Goal: Task Accomplishment & Management: Manage account settings

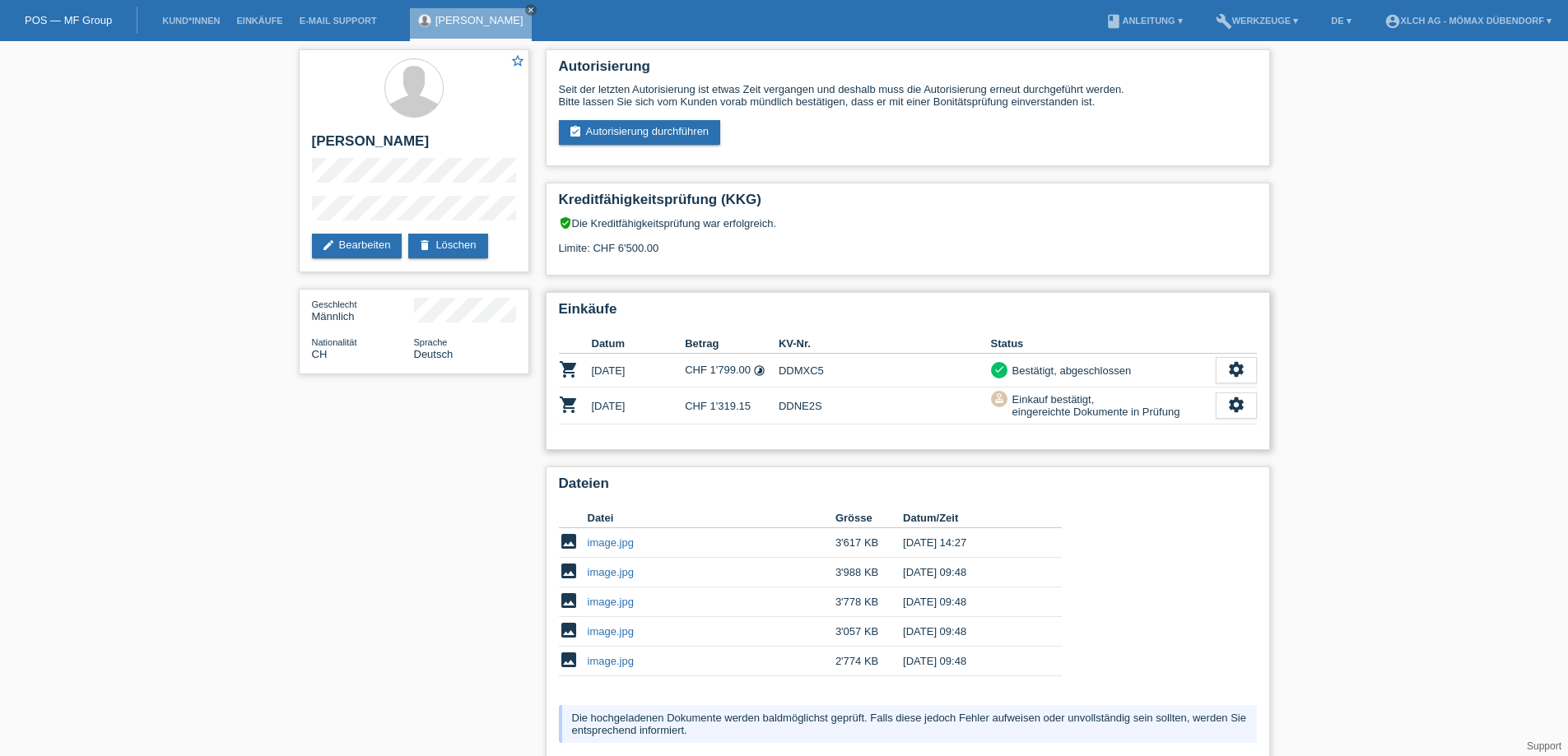
scroll to position [184, 0]
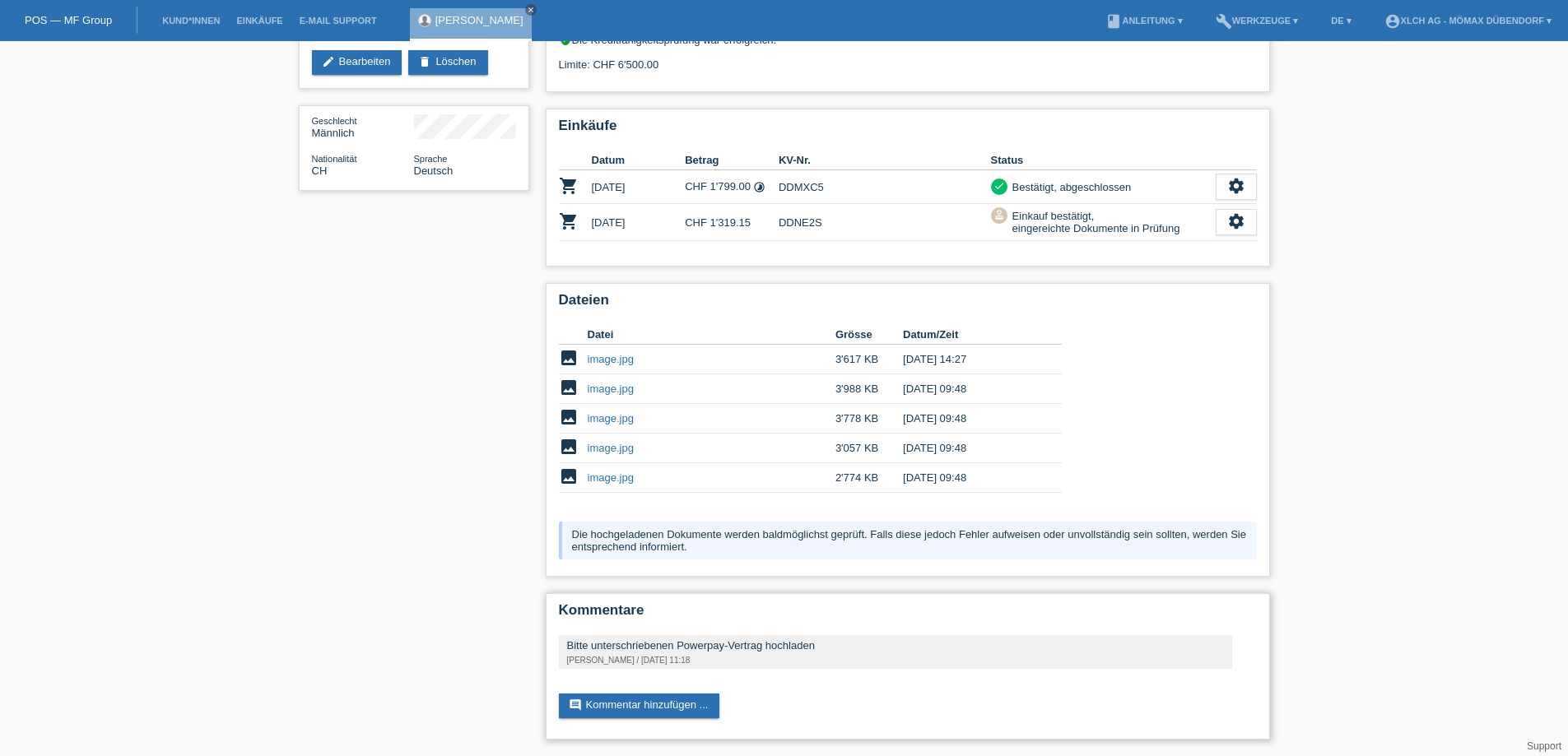
drag, startPoint x: 570, startPoint y: 645, endPoint x: 807, endPoint y: 640, distance: 237.1
click at [807, 640] on div "Bitte unterschriebenen Powerpay-Vertrag hochladen" at bounding box center [895, 645] width 657 height 12
click at [614, 481] on link "image.jpg" at bounding box center [610, 477] width 46 height 12
click at [608, 440] on td "image.jpg" at bounding box center [711, 447] width 248 height 29
click at [622, 447] on link "image.jpg" at bounding box center [610, 448] width 46 height 12
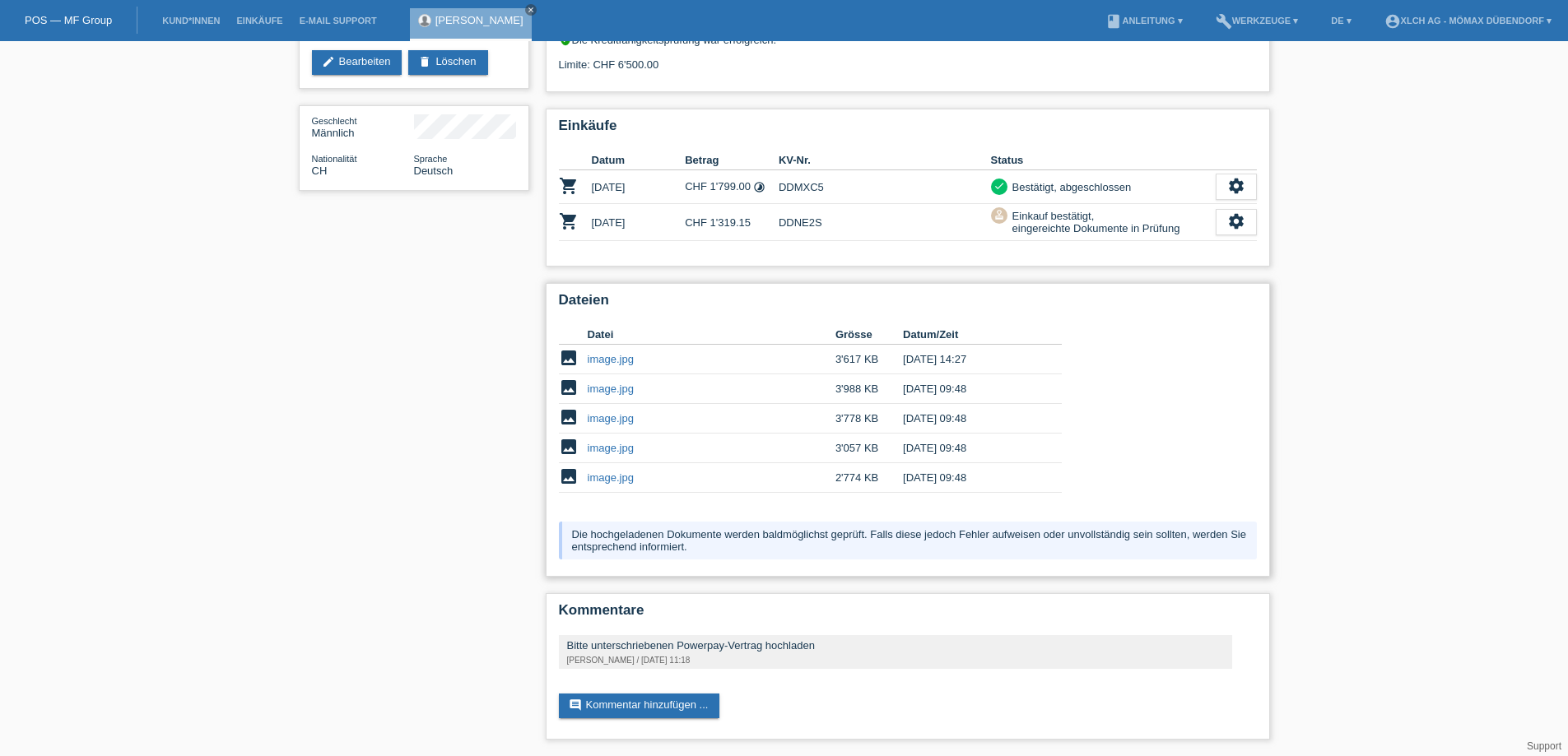
click at [618, 421] on link "image.jpg" at bounding box center [610, 418] width 46 height 12
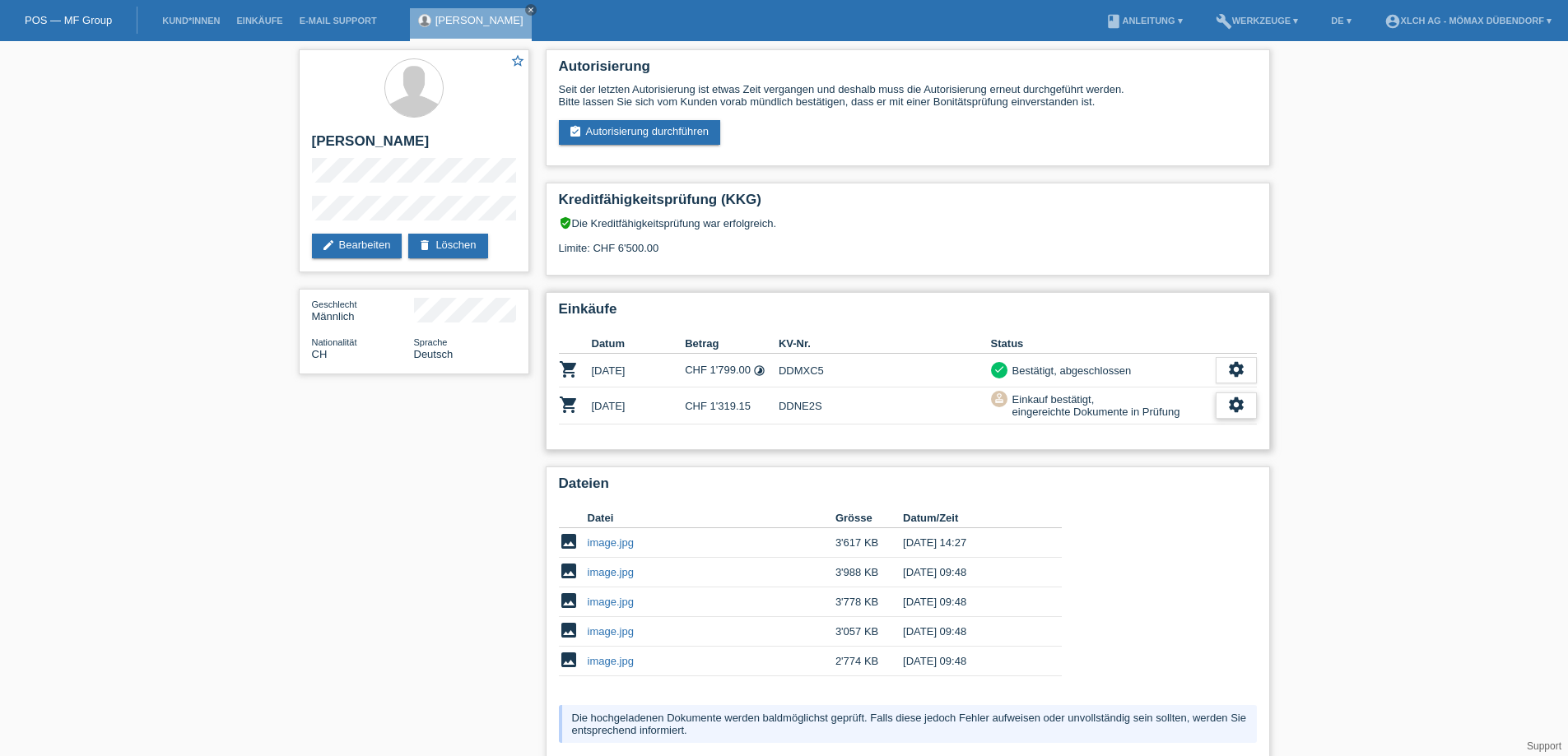
click at [1233, 410] on icon "settings" at bounding box center [1235, 405] width 18 height 18
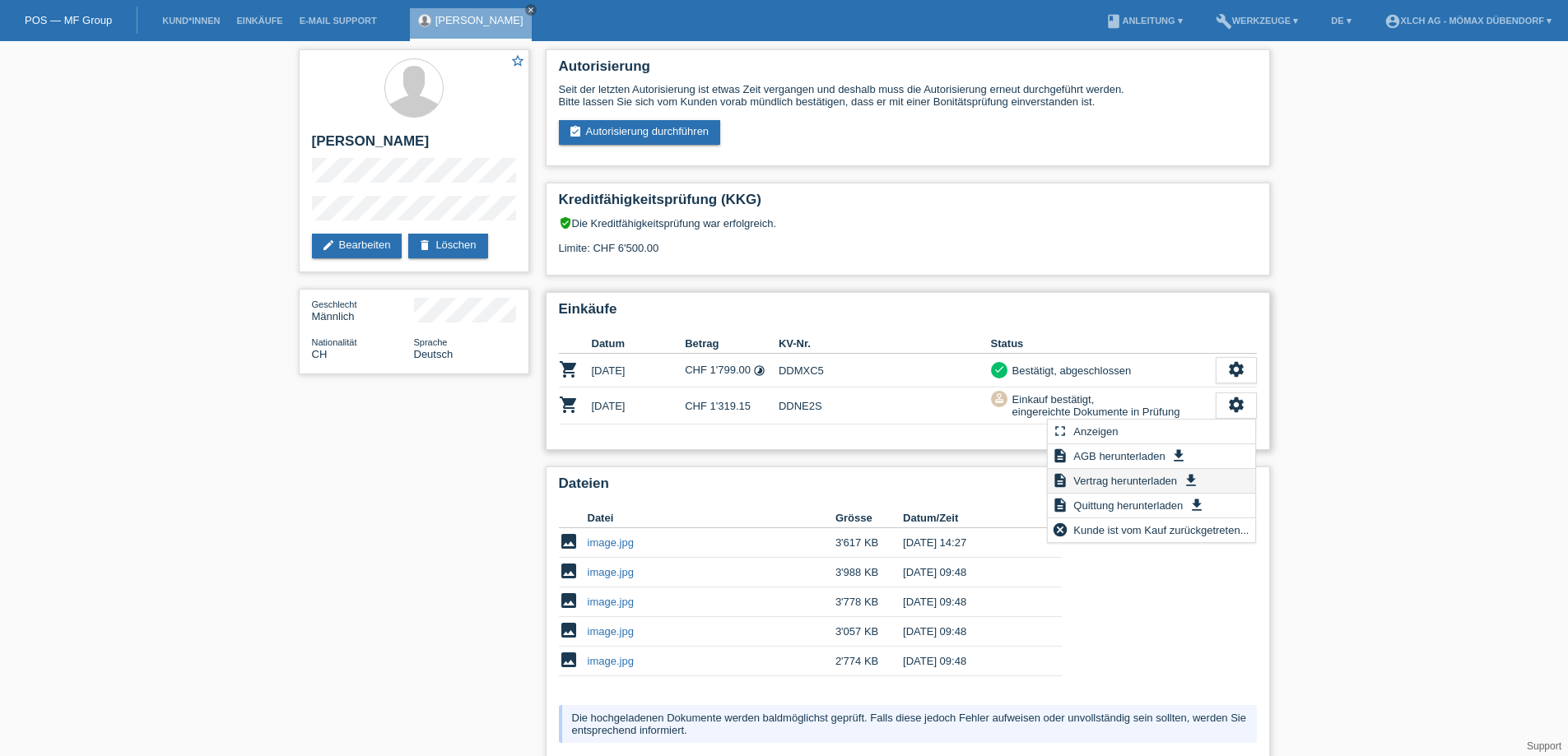
click at [1131, 483] on span "Vertrag herunterladen" at bounding box center [1125, 480] width 109 height 19
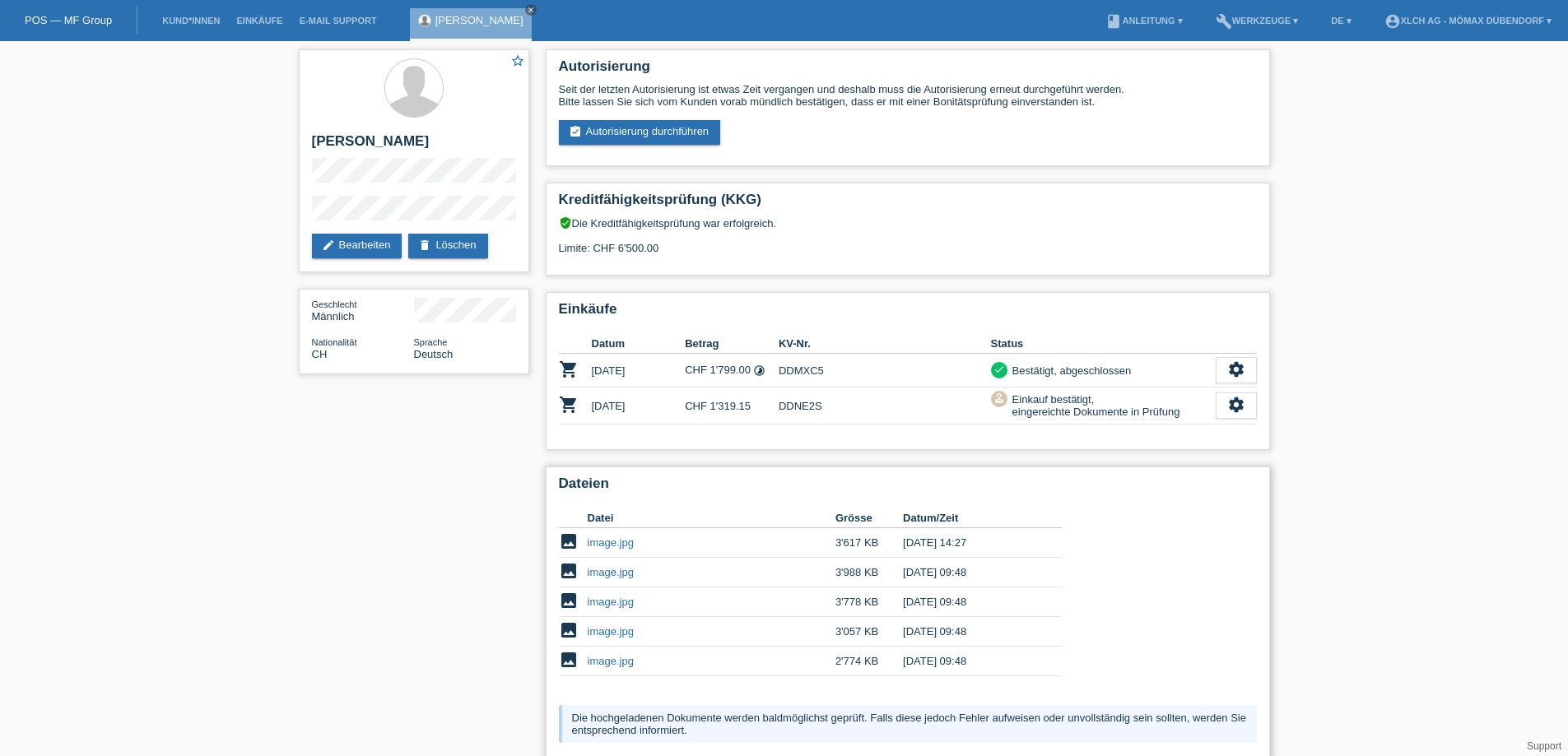
scroll to position [184, 0]
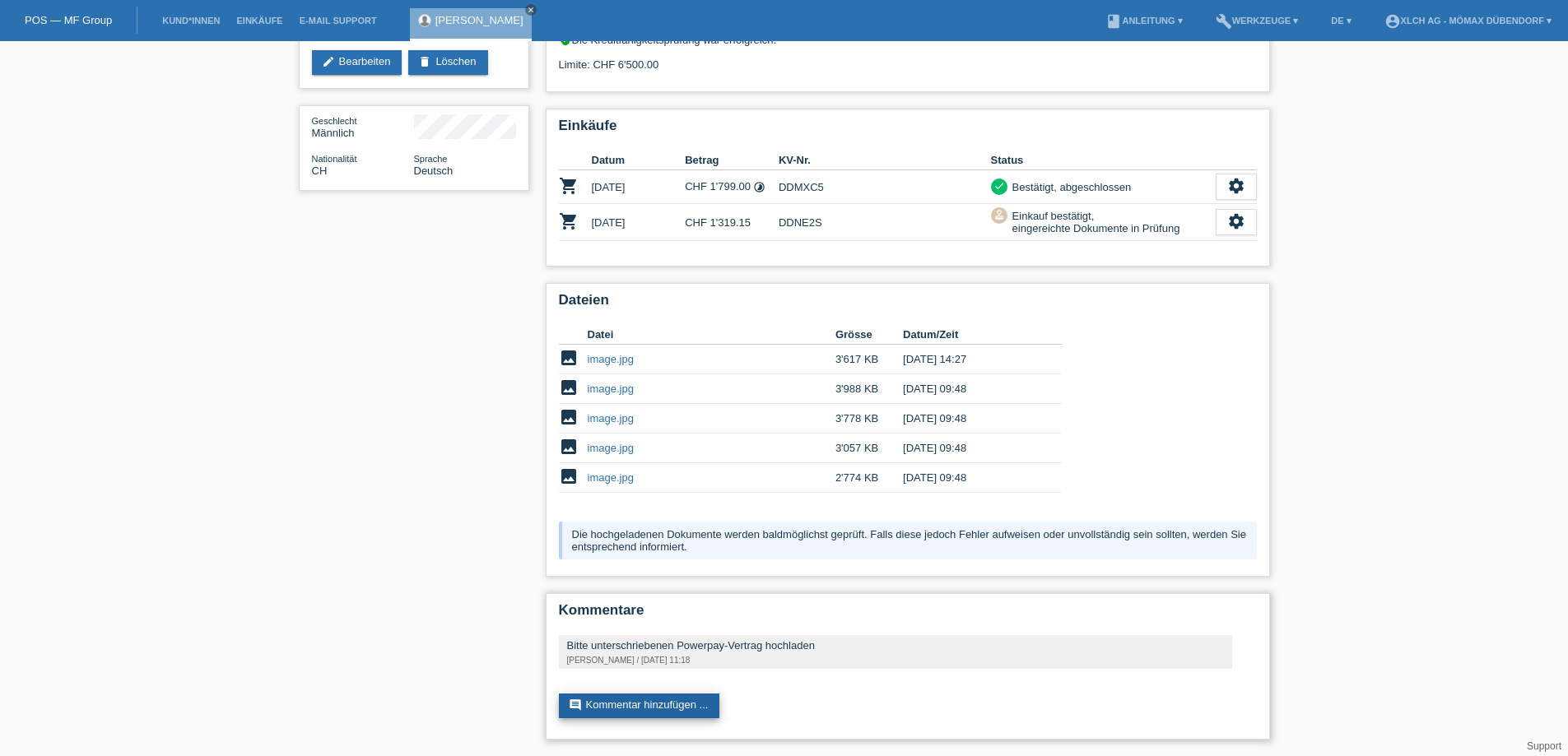
click at [692, 702] on link "comment Kommentar hinzufügen ..." at bounding box center [639, 706] width 161 height 25
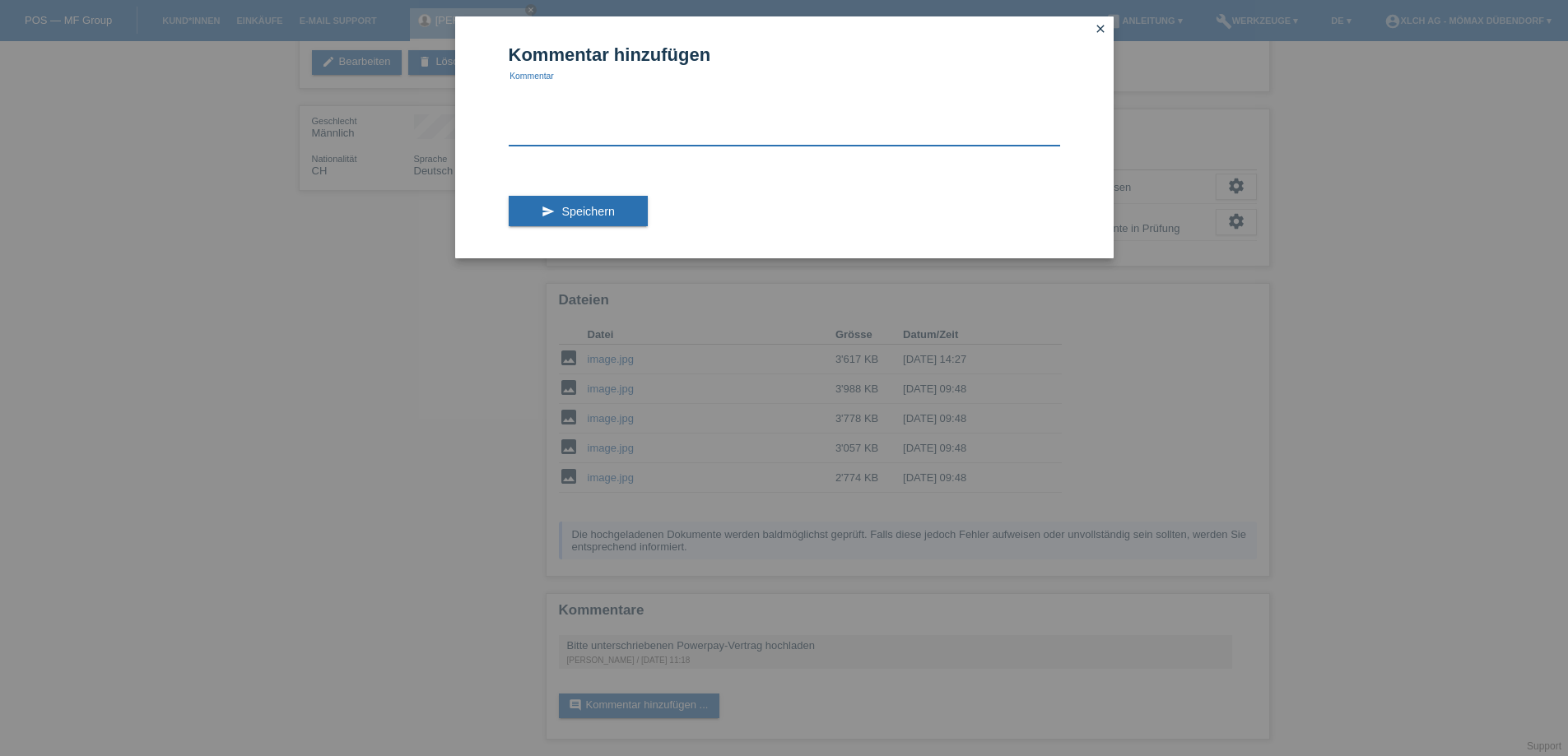
click at [650, 134] on textarea at bounding box center [784, 114] width 551 height 64
click at [692, 65] on form "Kommentar hinzufügen Kommentar send Speichern" at bounding box center [784, 151] width 551 height 214
click at [1104, 24] on icon "close" at bounding box center [1100, 28] width 13 height 13
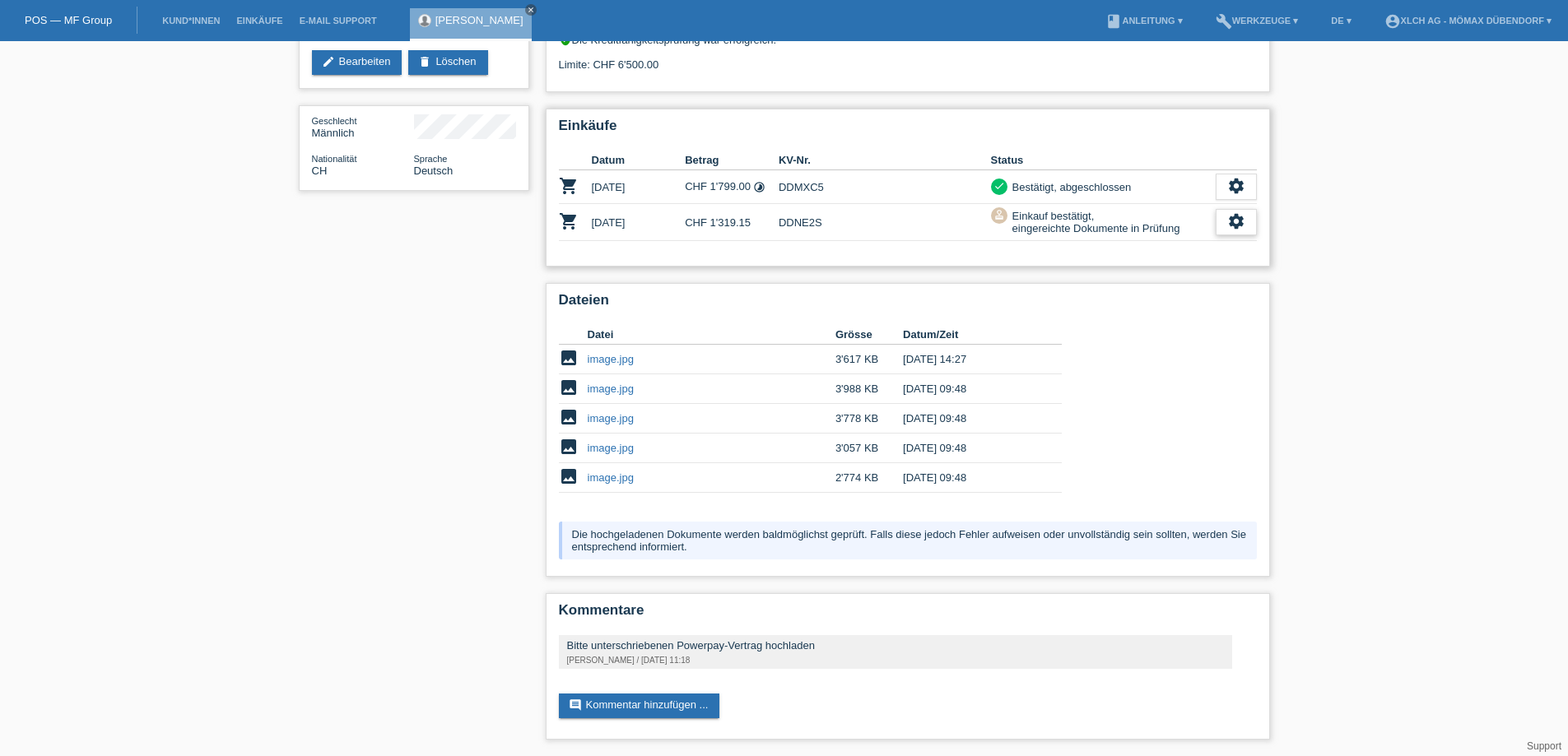
click at [1220, 217] on div "settings" at bounding box center [1235, 222] width 42 height 27
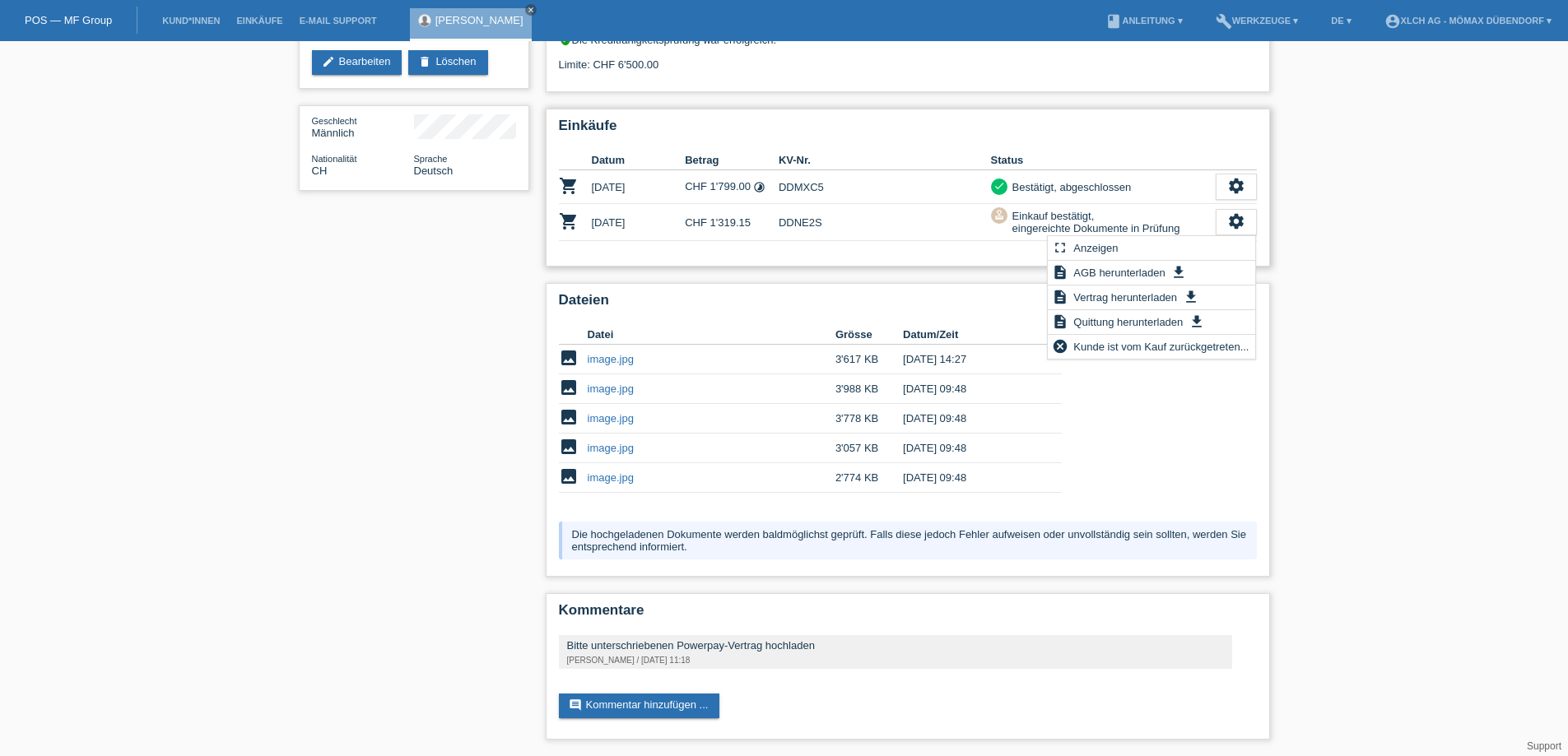
click at [899, 259] on div "Einkäufe Datum Betrag KV-Nr. Status shopping_cart 14.10.2023 CHF 1'799.00 timel…" at bounding box center [907, 187] width 724 height 158
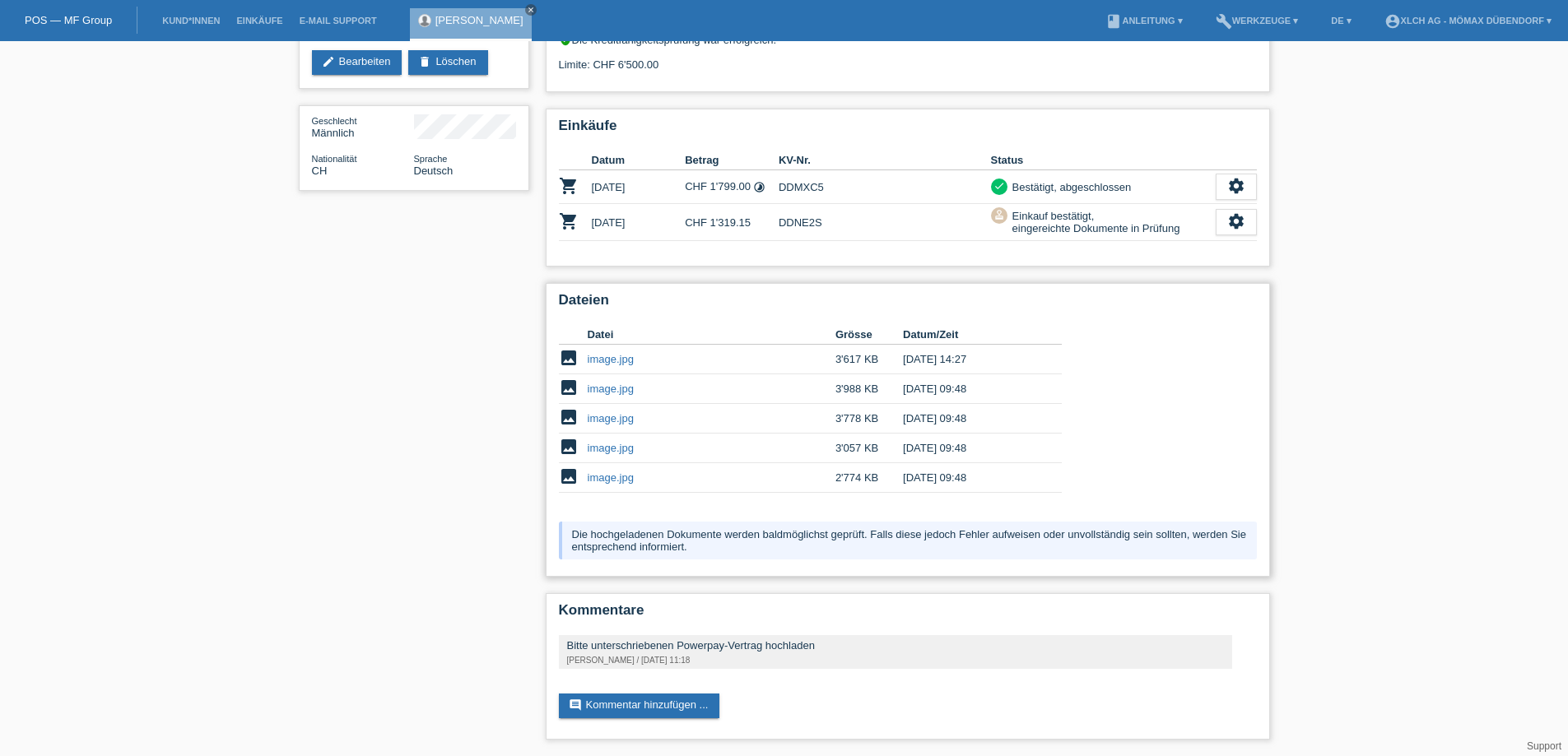
scroll to position [101, 0]
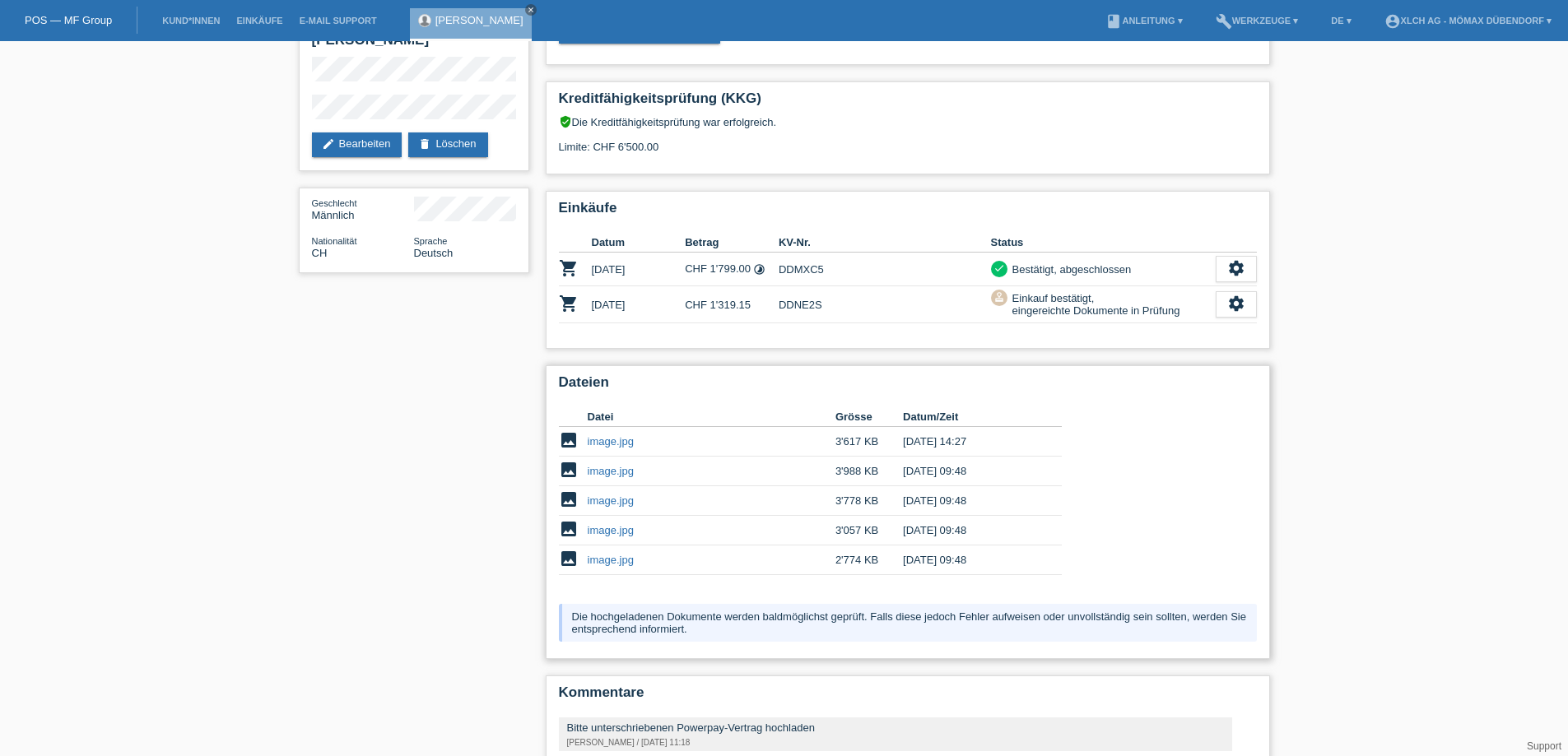
click at [779, 525] on td "image.jpg" at bounding box center [711, 530] width 248 height 29
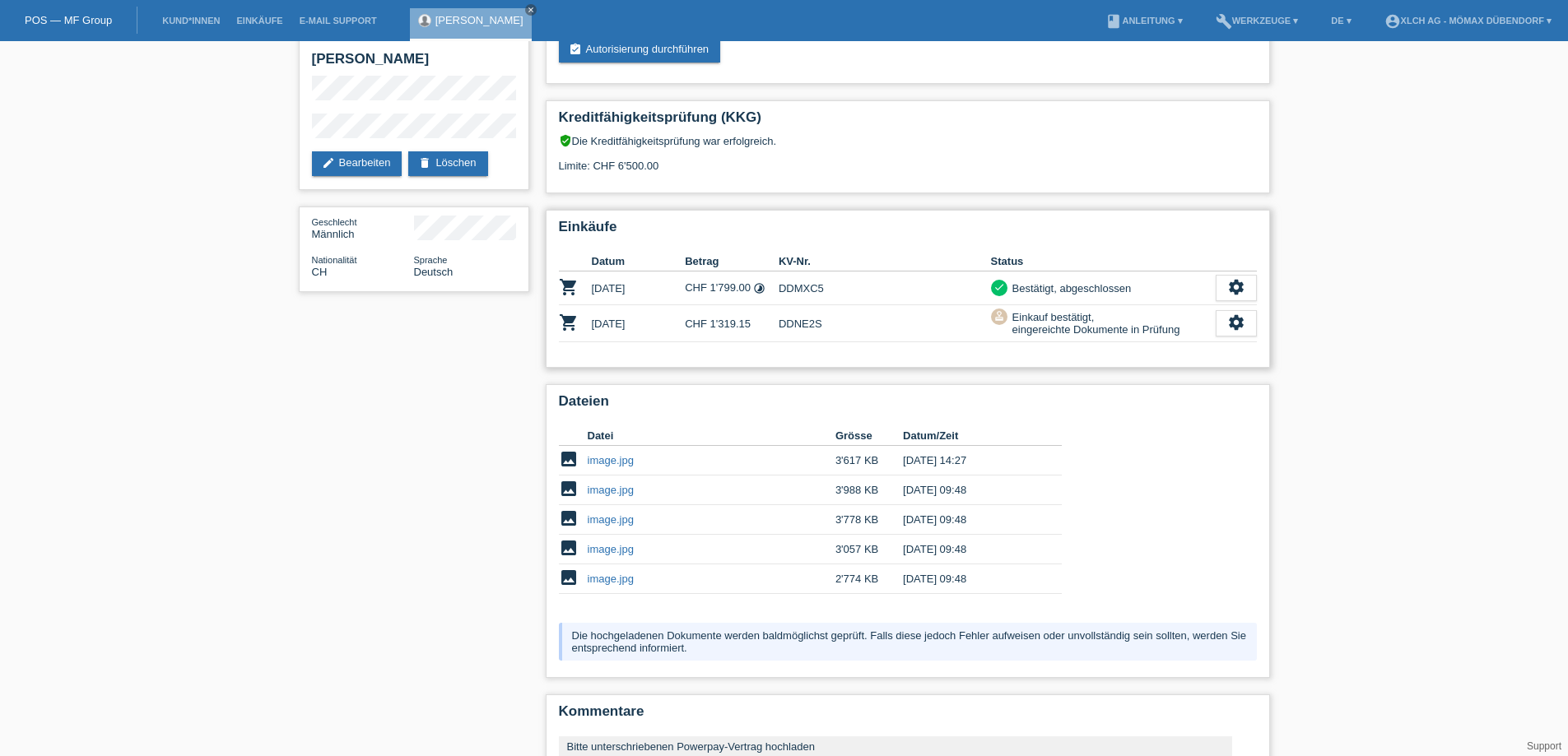
scroll to position [0, 0]
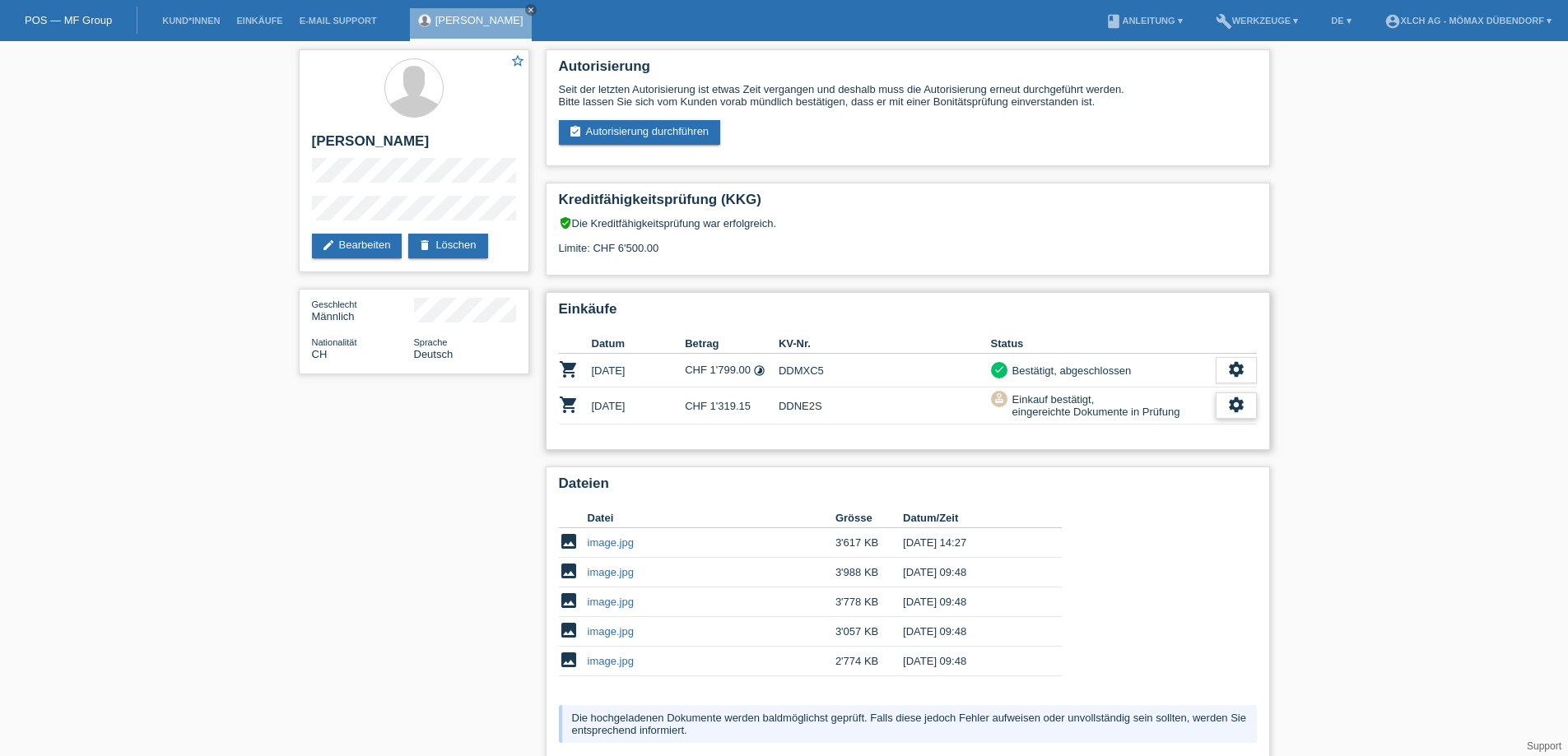
click at [1238, 409] on icon "settings" at bounding box center [1235, 405] width 18 height 18
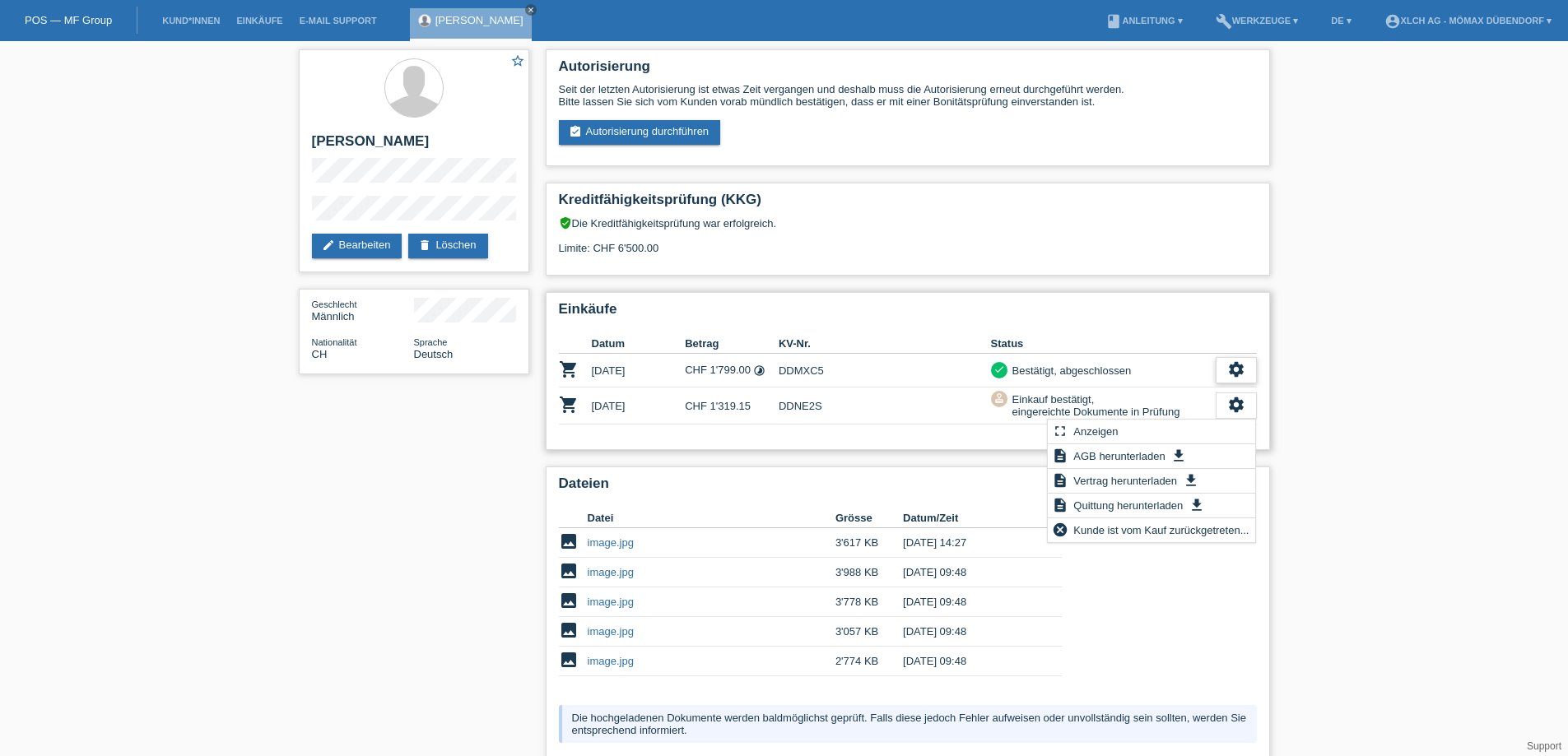
click at [1243, 379] on div "settings" at bounding box center [1235, 370] width 42 height 27
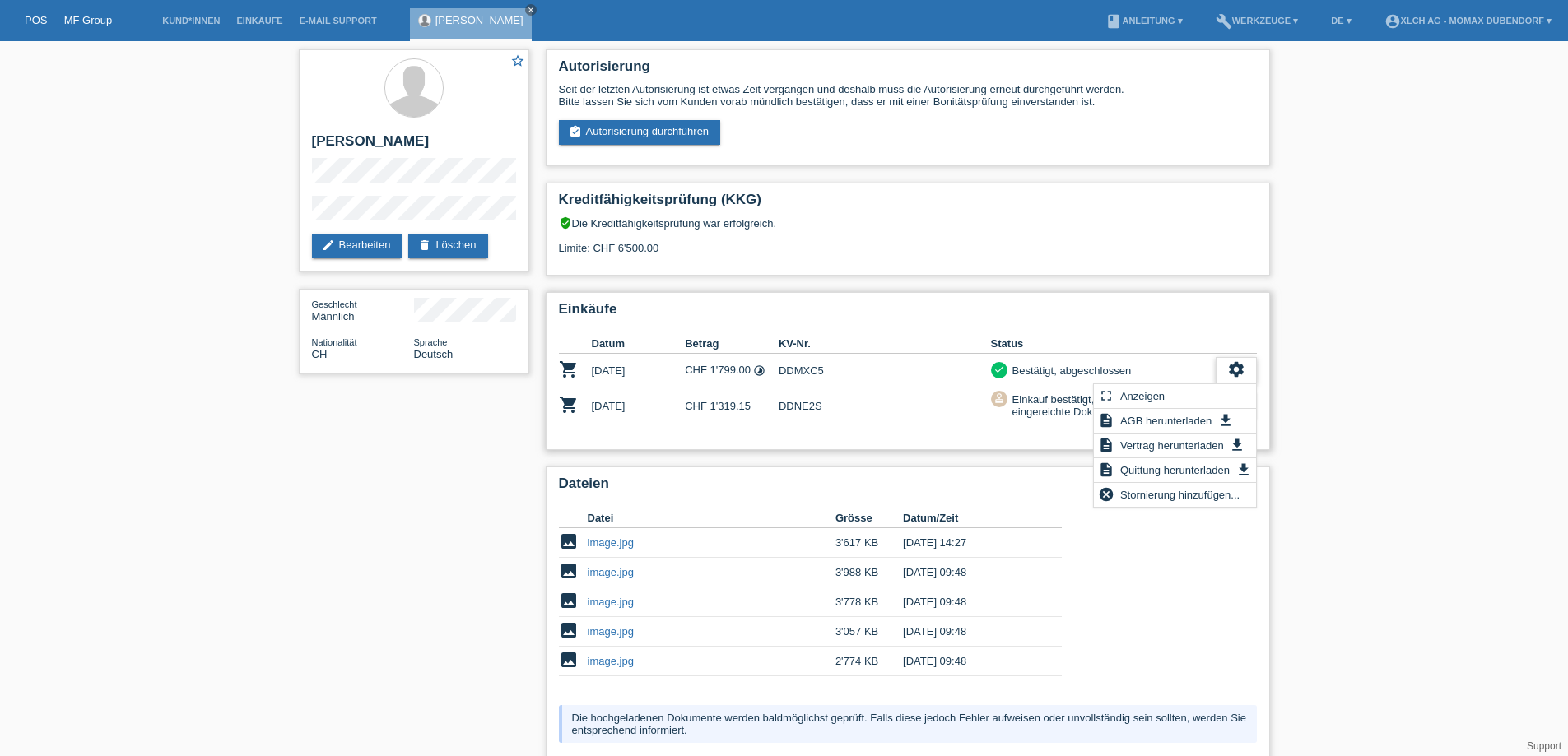
click at [1242, 376] on icon "settings" at bounding box center [1235, 370] width 18 height 18
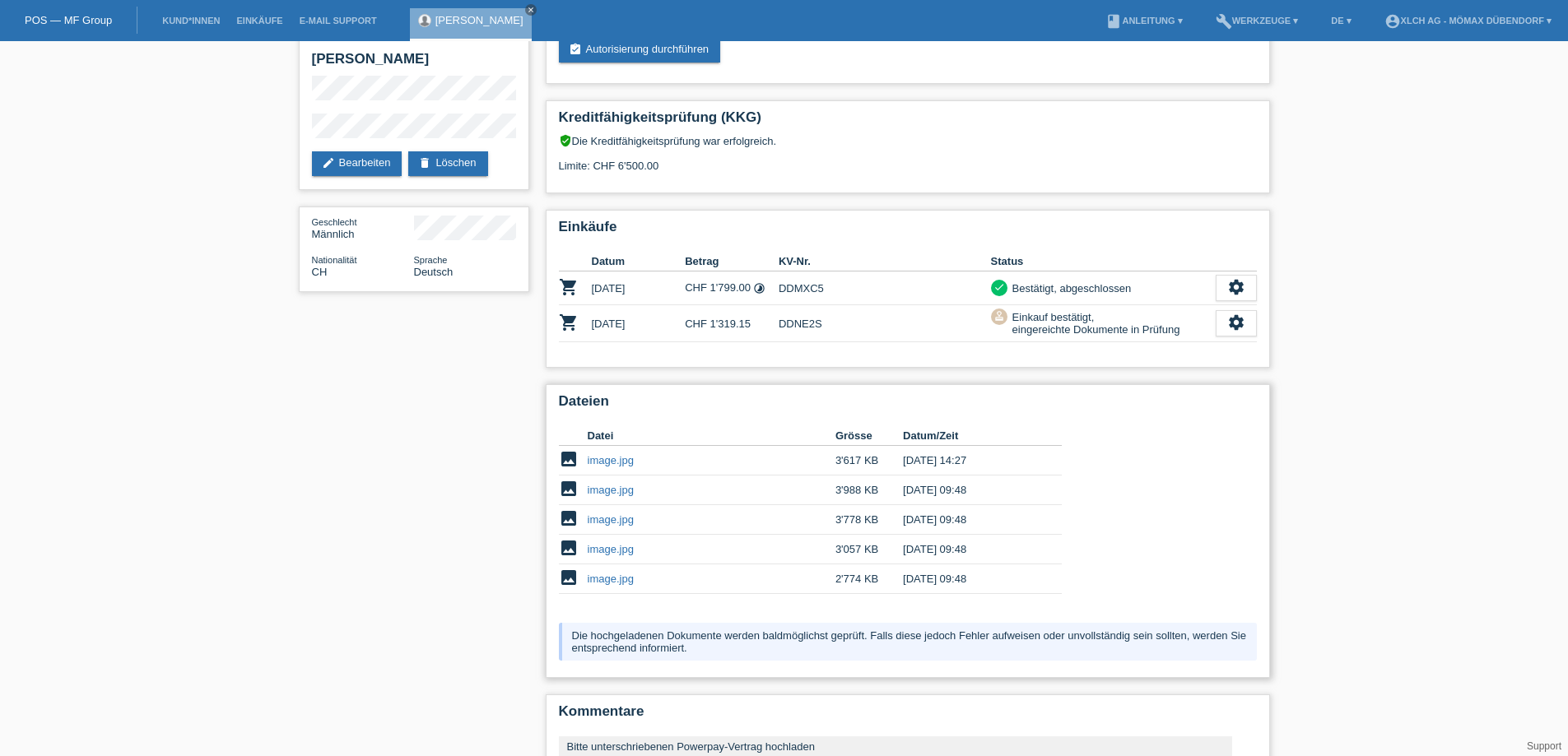
scroll to position [164, 0]
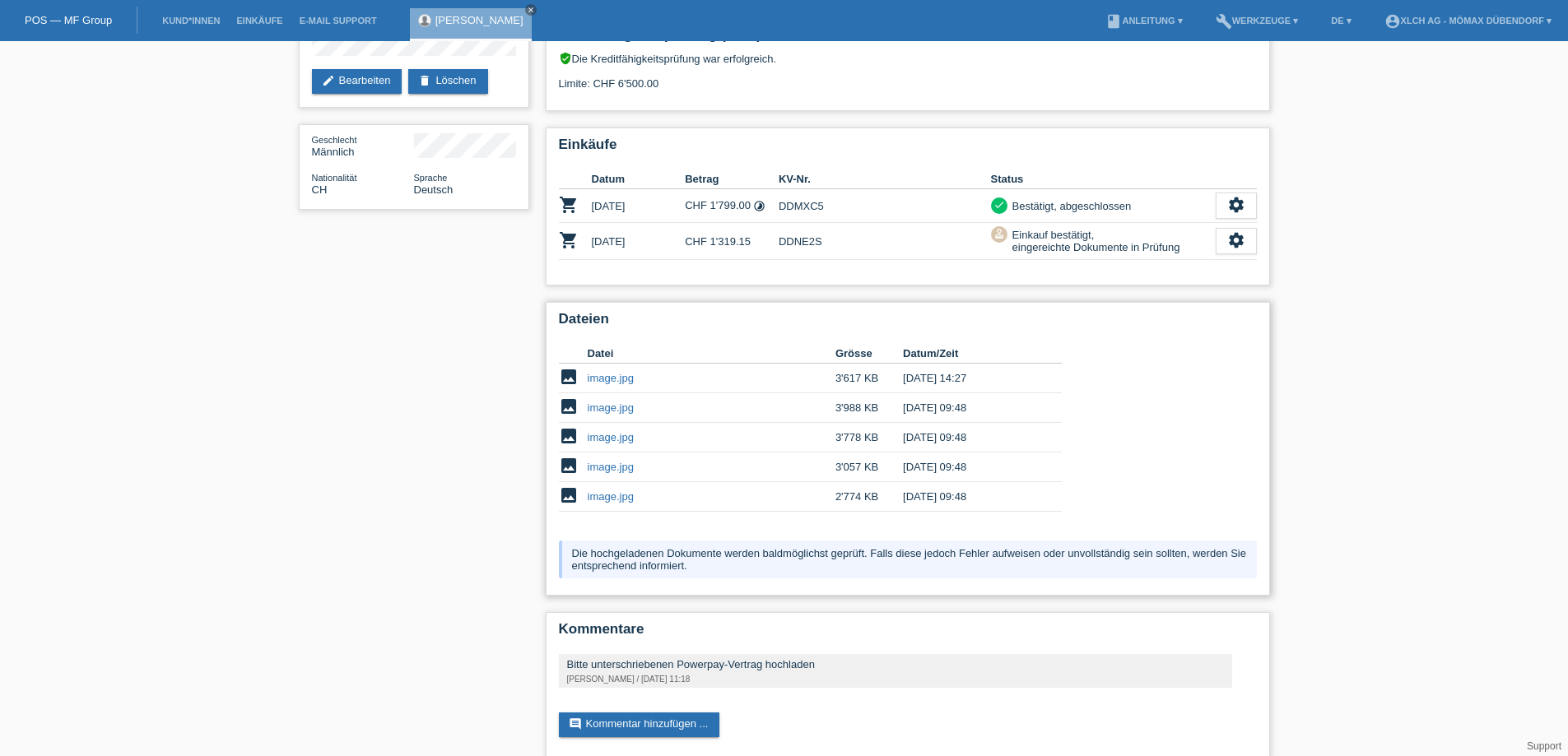
click at [583, 564] on div "Die hochgeladenen Dokumente werden baldmöglichst geprüft. Falls diese jedoch Fe…" at bounding box center [907, 559] width 698 height 38
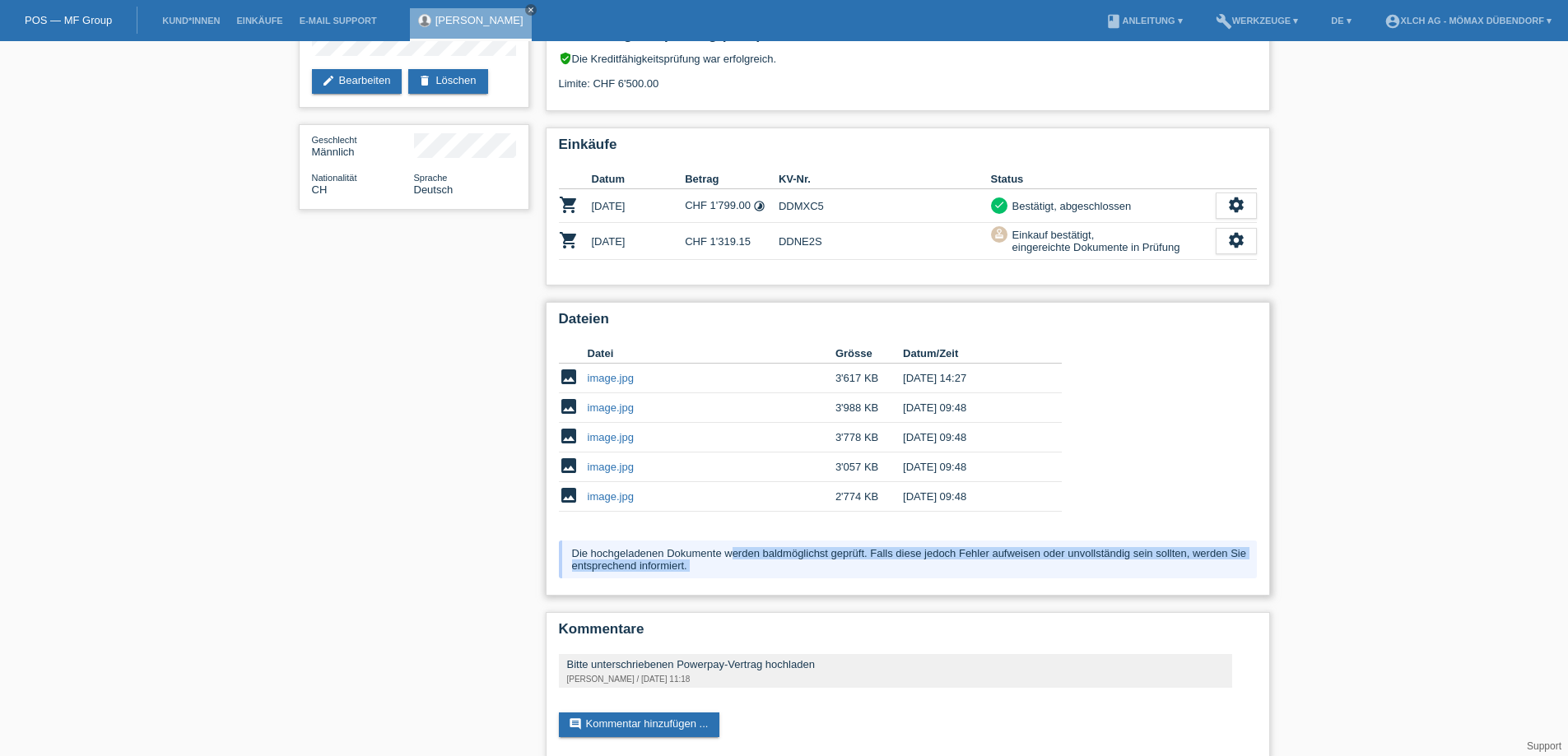
click at [583, 564] on div "Die hochgeladenen Dokumente werden baldmöglichst geprüft. Falls diese jedoch Fe…" at bounding box center [907, 559] width 698 height 38
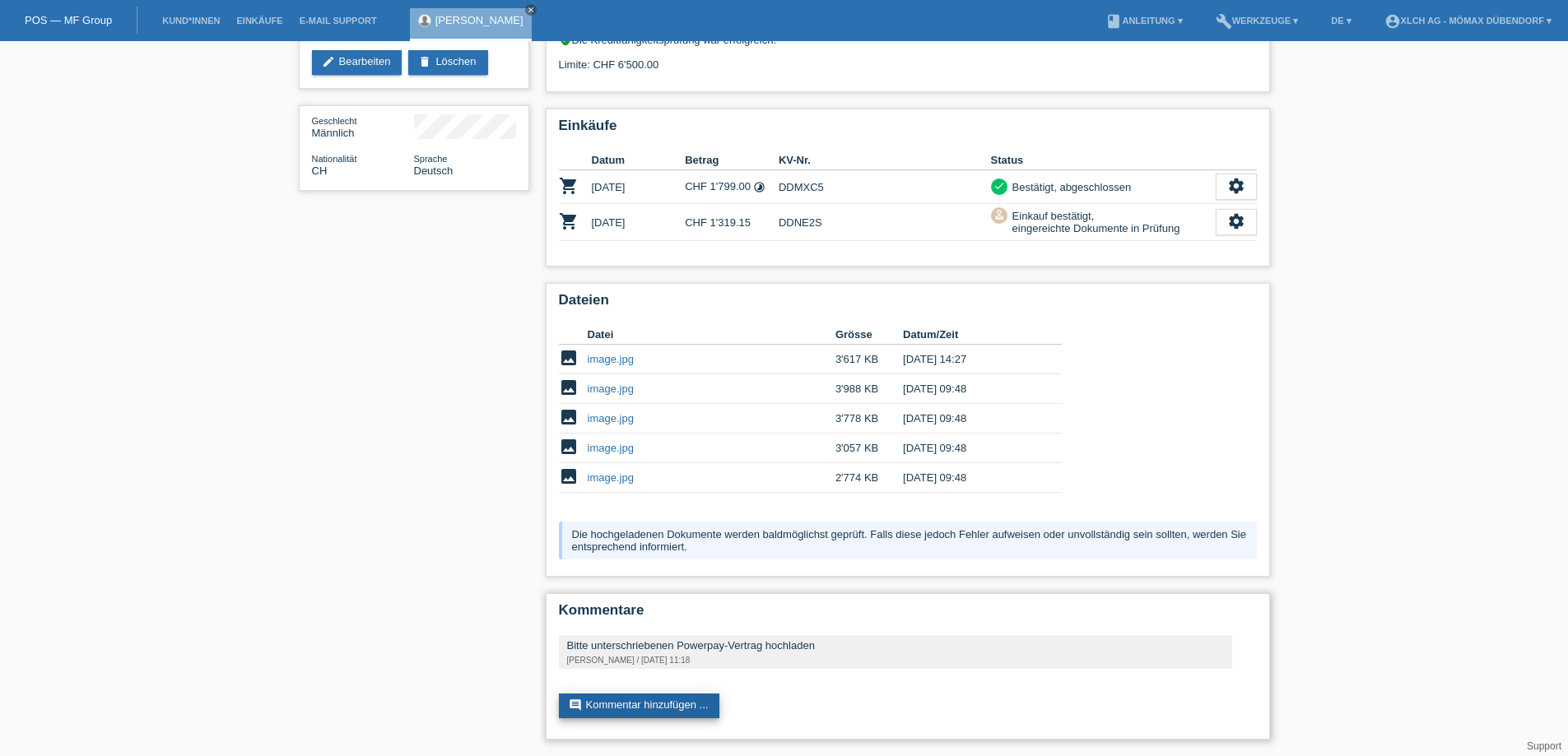
click at [672, 704] on link "comment Kommentar hinzufügen ..." at bounding box center [639, 706] width 161 height 25
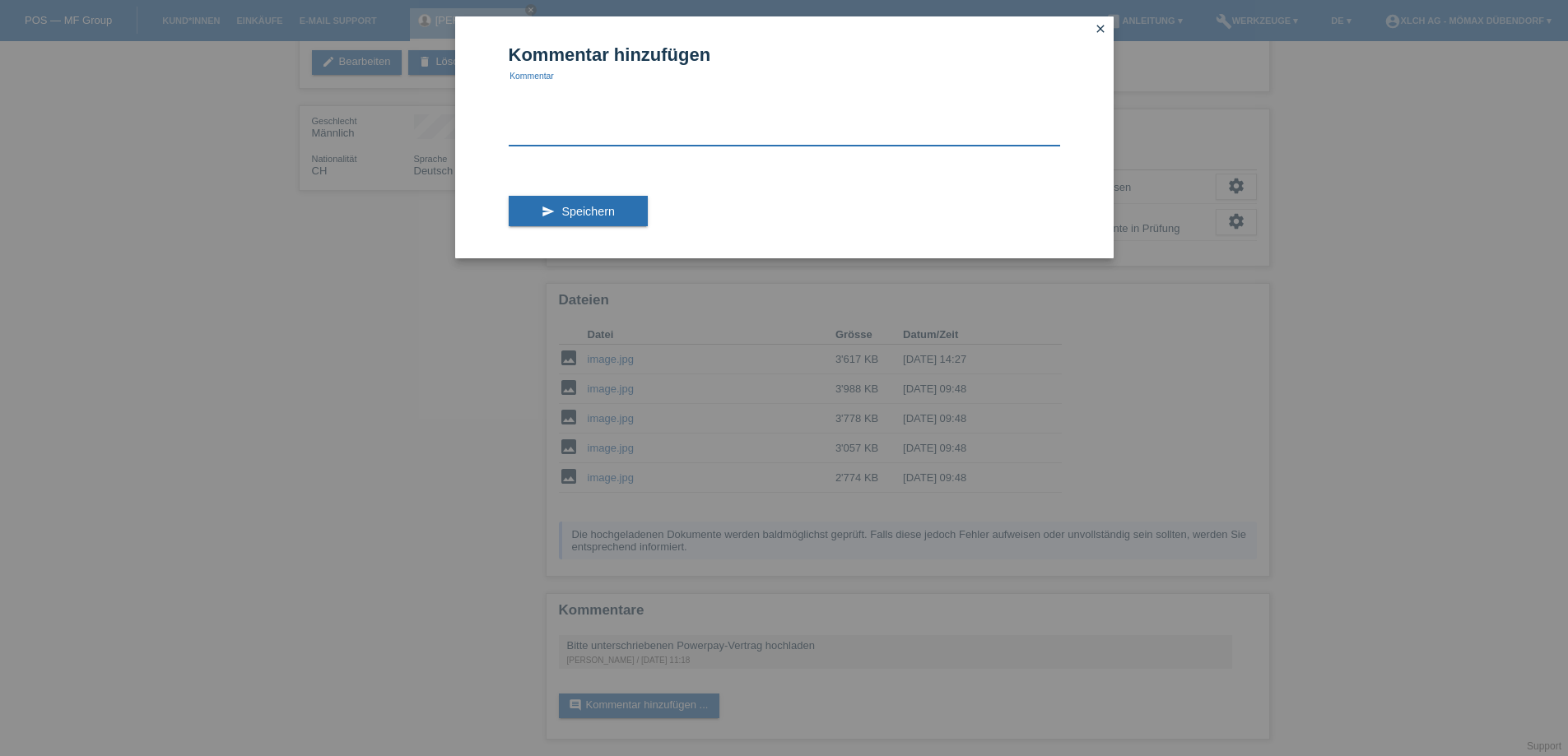
click at [659, 111] on textarea at bounding box center [784, 114] width 551 height 64
type textarea "h"
type textarea "Hi, ich habe die unterschrift aber ch kann nicht beifügen."
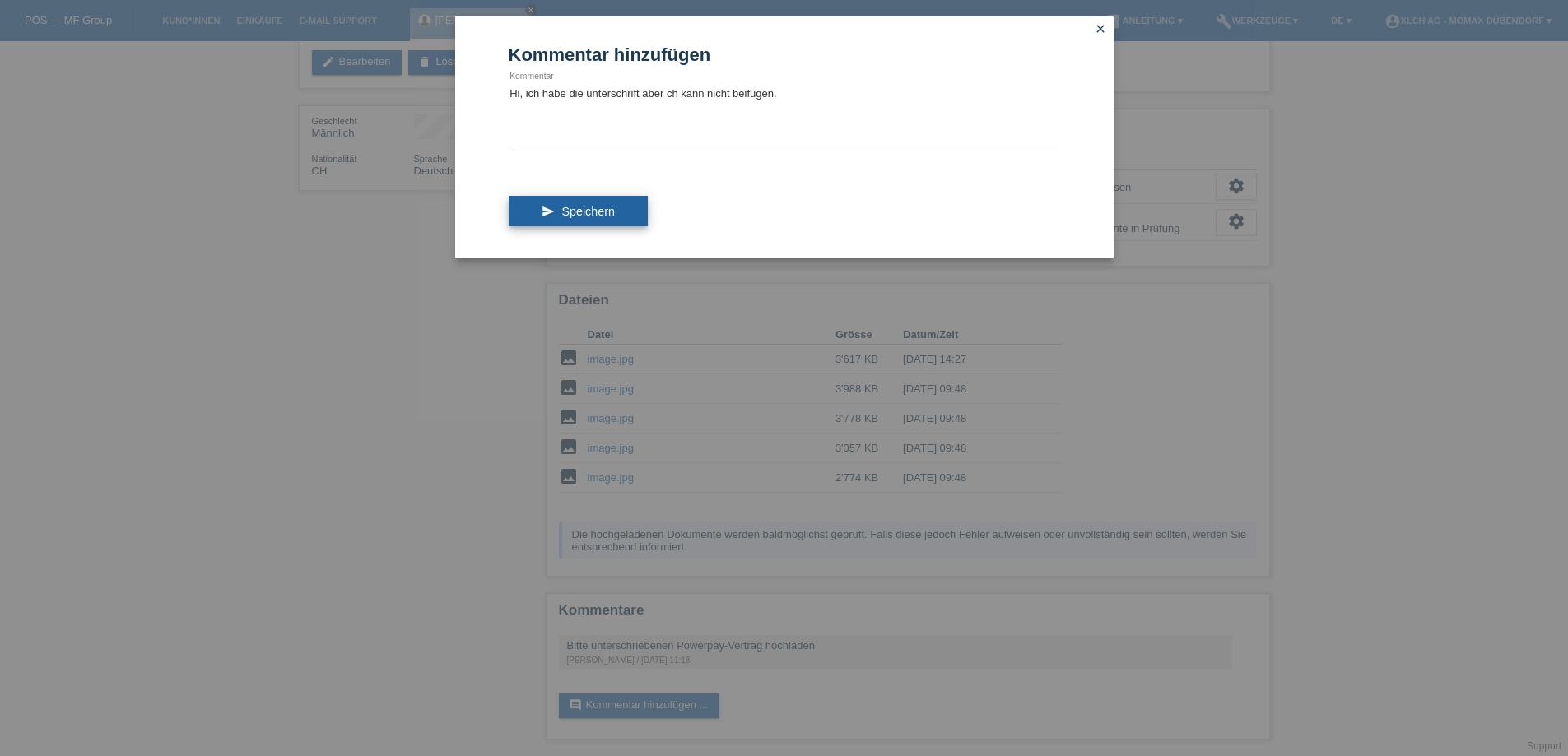
click at [568, 209] on span "Speichern" at bounding box center [588, 211] width 53 height 13
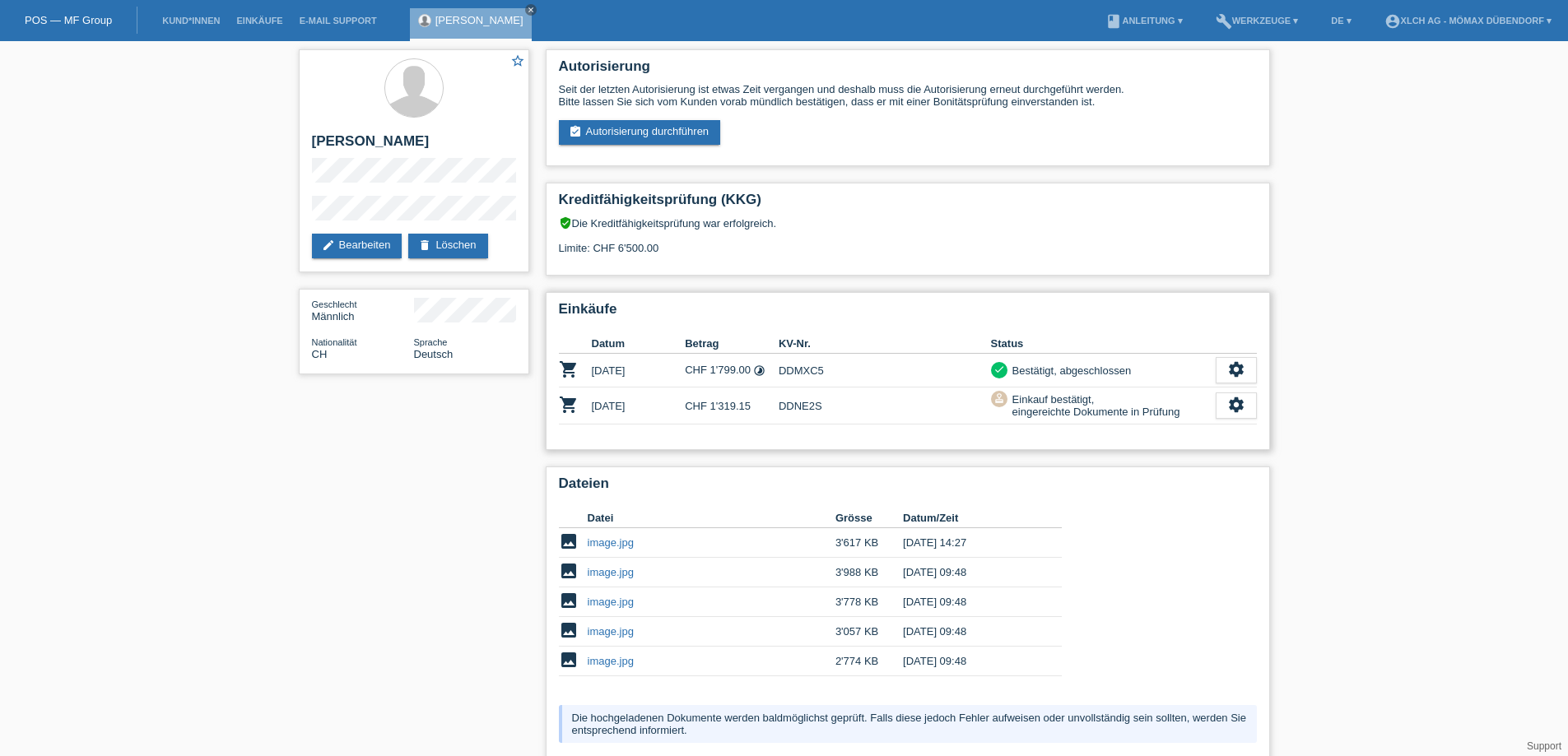
scroll to position [164, 0]
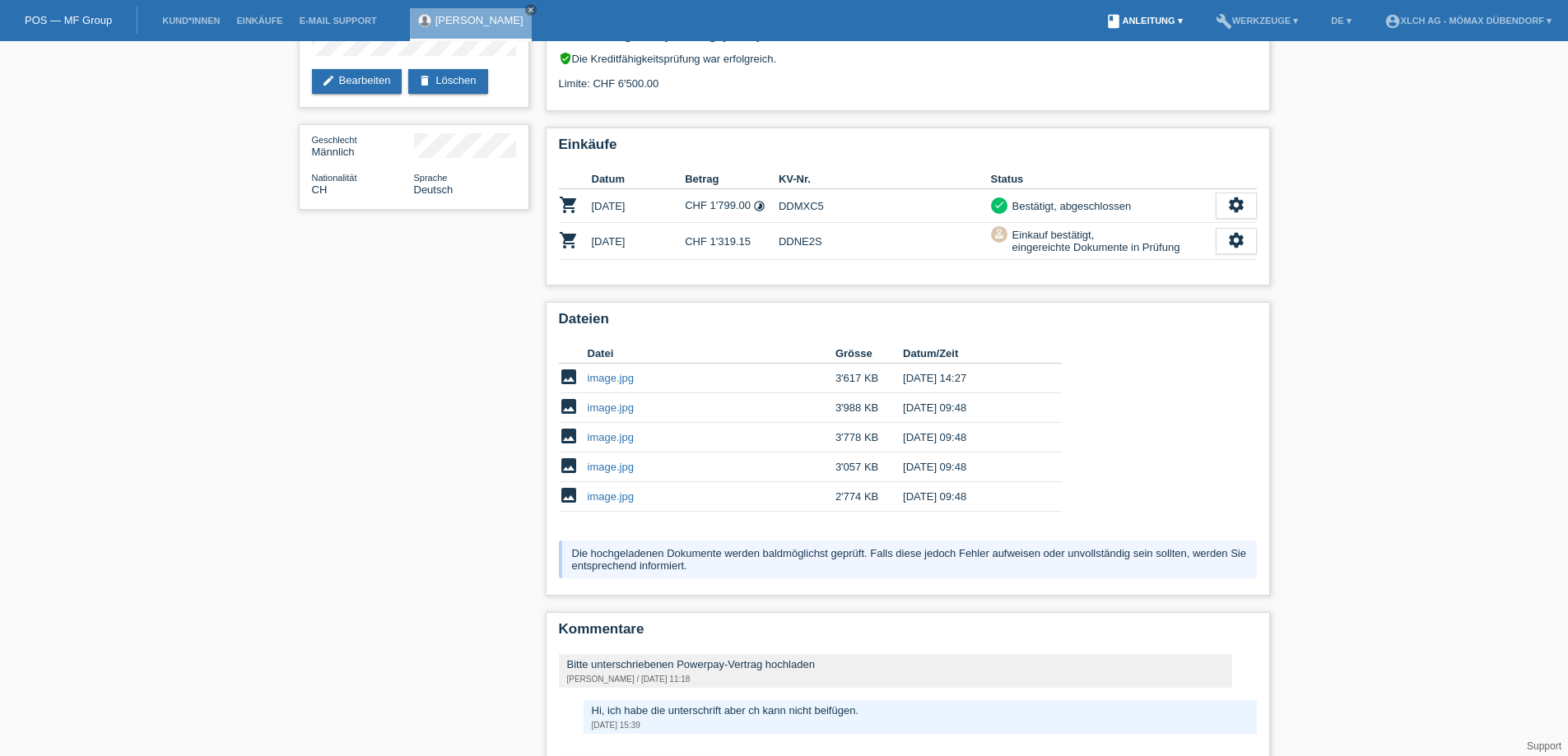
click at [1155, 19] on link "book Anleitung ▾" at bounding box center [1143, 20] width 93 height 10
click at [1157, 18] on link "book Anleitung ▾" at bounding box center [1143, 20] width 93 height 10
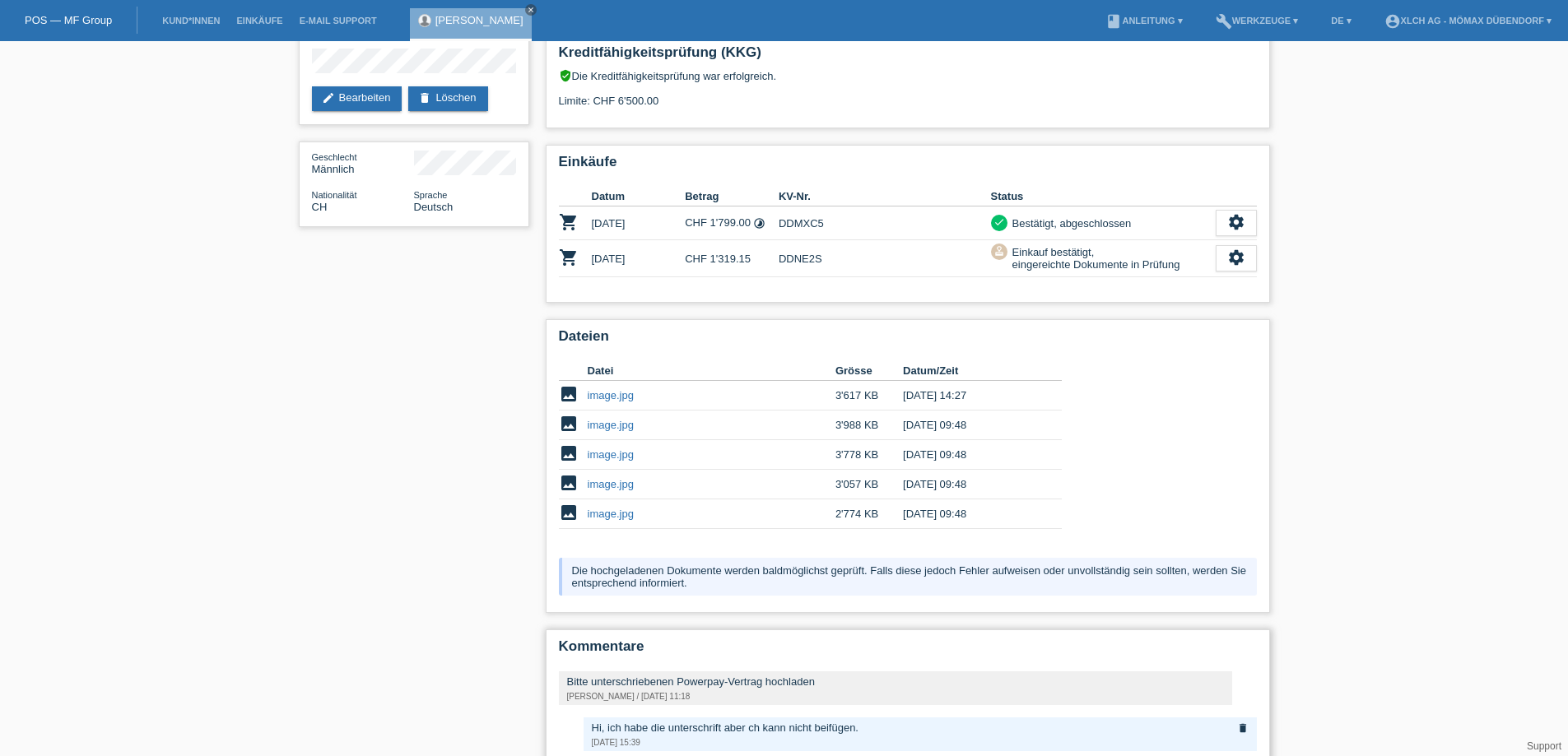
scroll to position [0, 0]
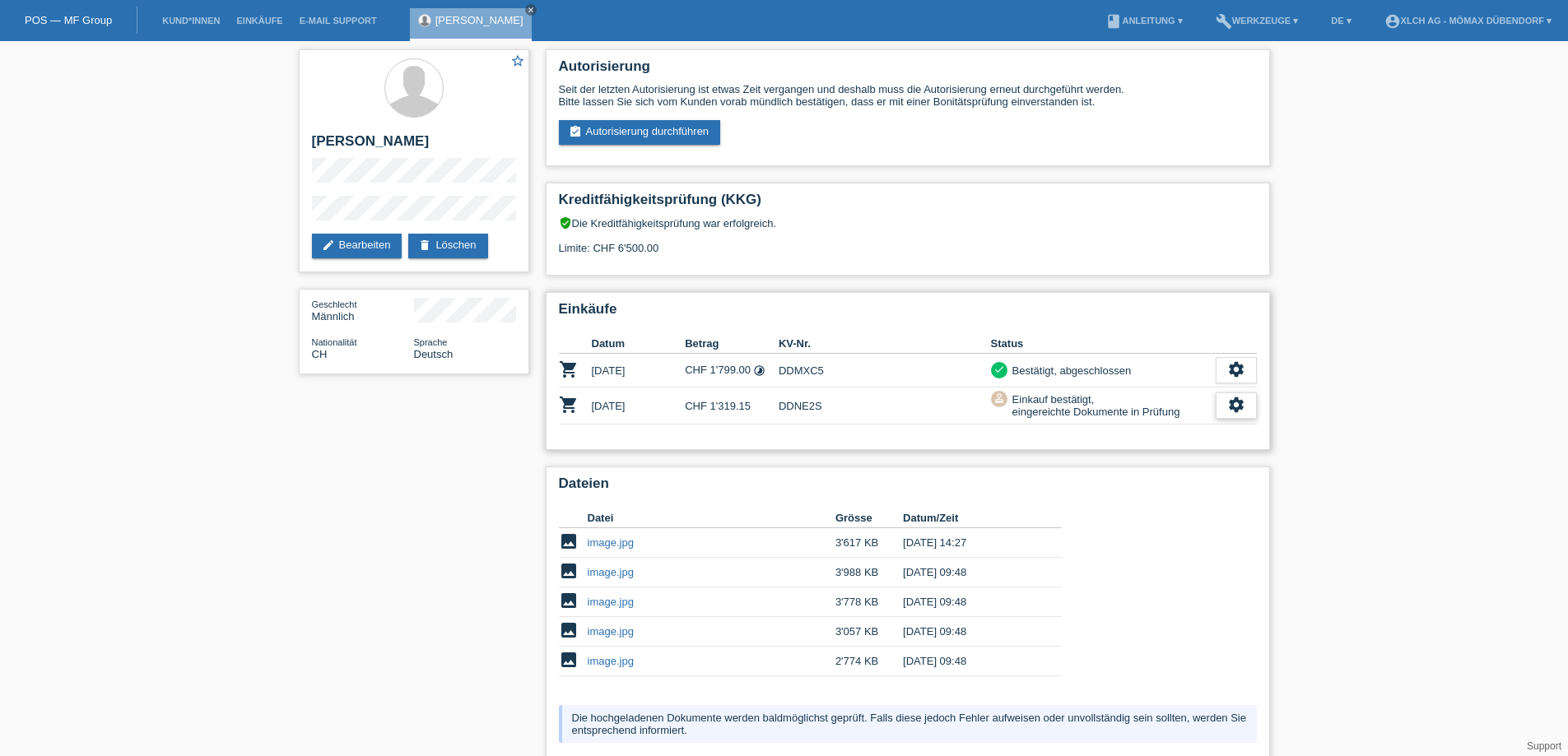
click at [1230, 403] on icon "settings" at bounding box center [1235, 405] width 18 height 18
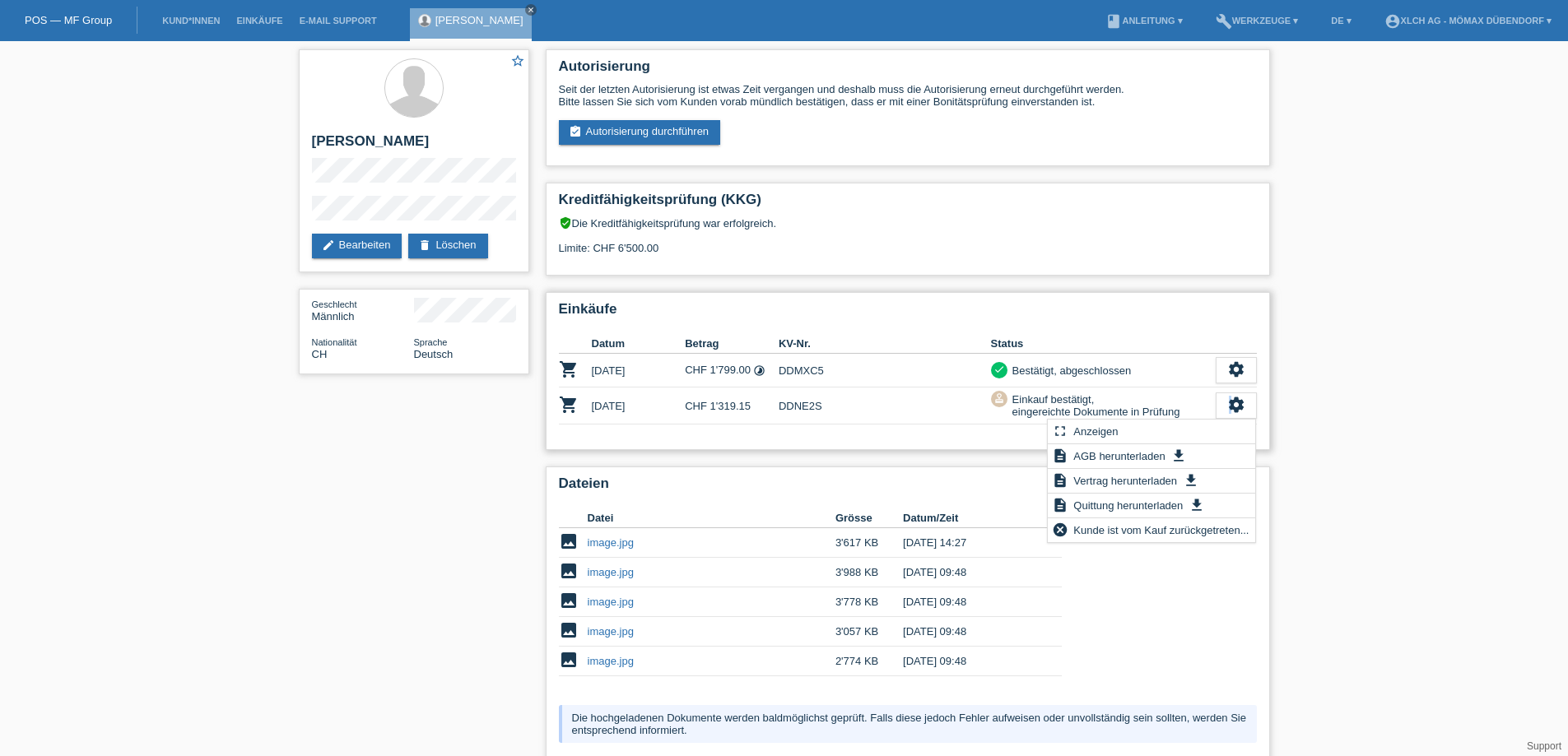
click at [1177, 409] on div "Einkauf bestätigt, eingereichte Dokumente in Prüfung" at bounding box center [1093, 405] width 172 height 29
click at [1182, 406] on div "approval Einkauf bestätigt, eingereichte Dokumente in Prüfung" at bounding box center [1103, 405] width 225 height 29
click at [1220, 405] on div "settings" at bounding box center [1235, 406] width 42 height 27
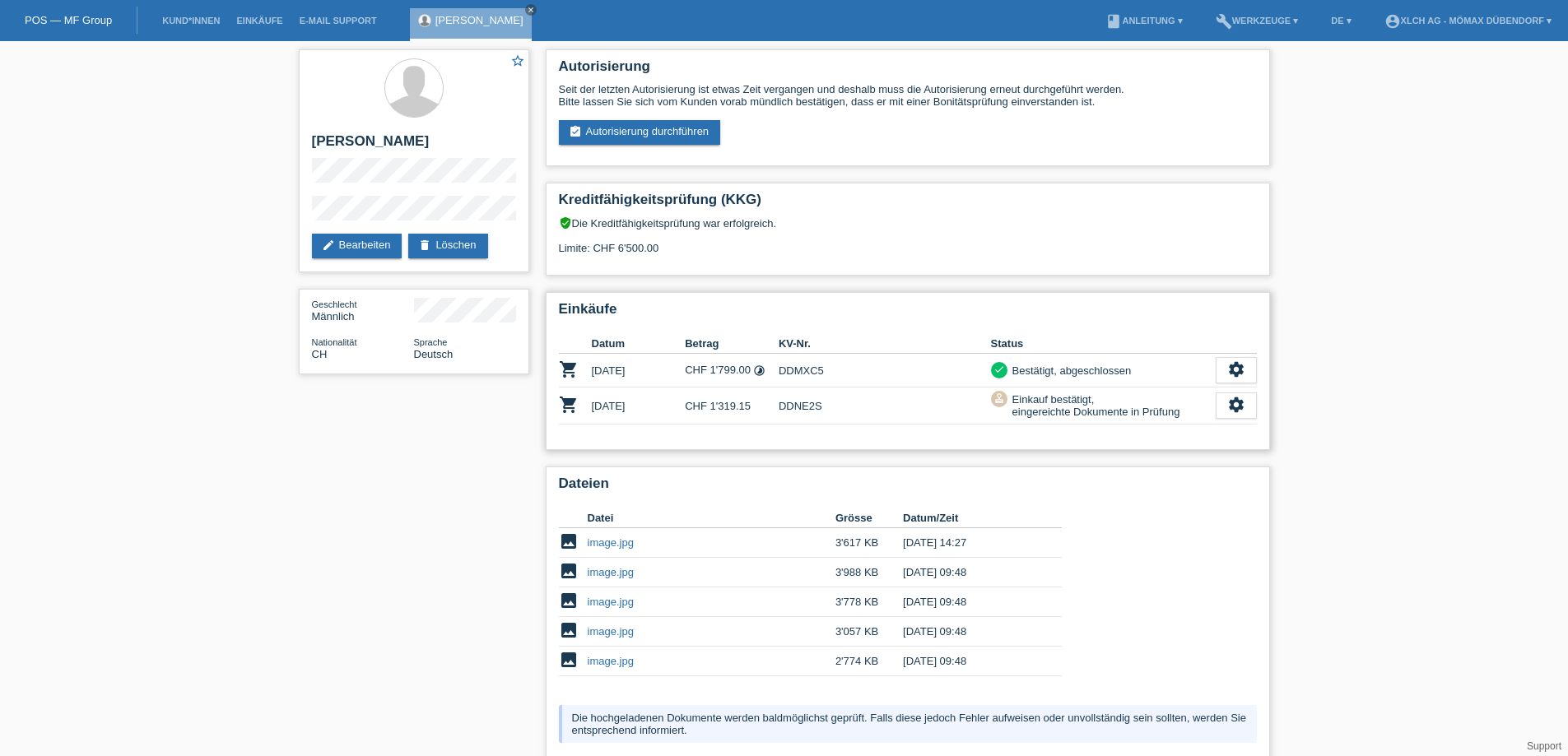
click at [805, 407] on td "DDNE2S" at bounding box center [884, 406] width 212 height 37
copy td "DDNE2S"
click at [845, 417] on td "DDNE2S" at bounding box center [884, 406] width 212 height 37
click at [806, 405] on td "DDNE2S" at bounding box center [884, 406] width 212 height 37
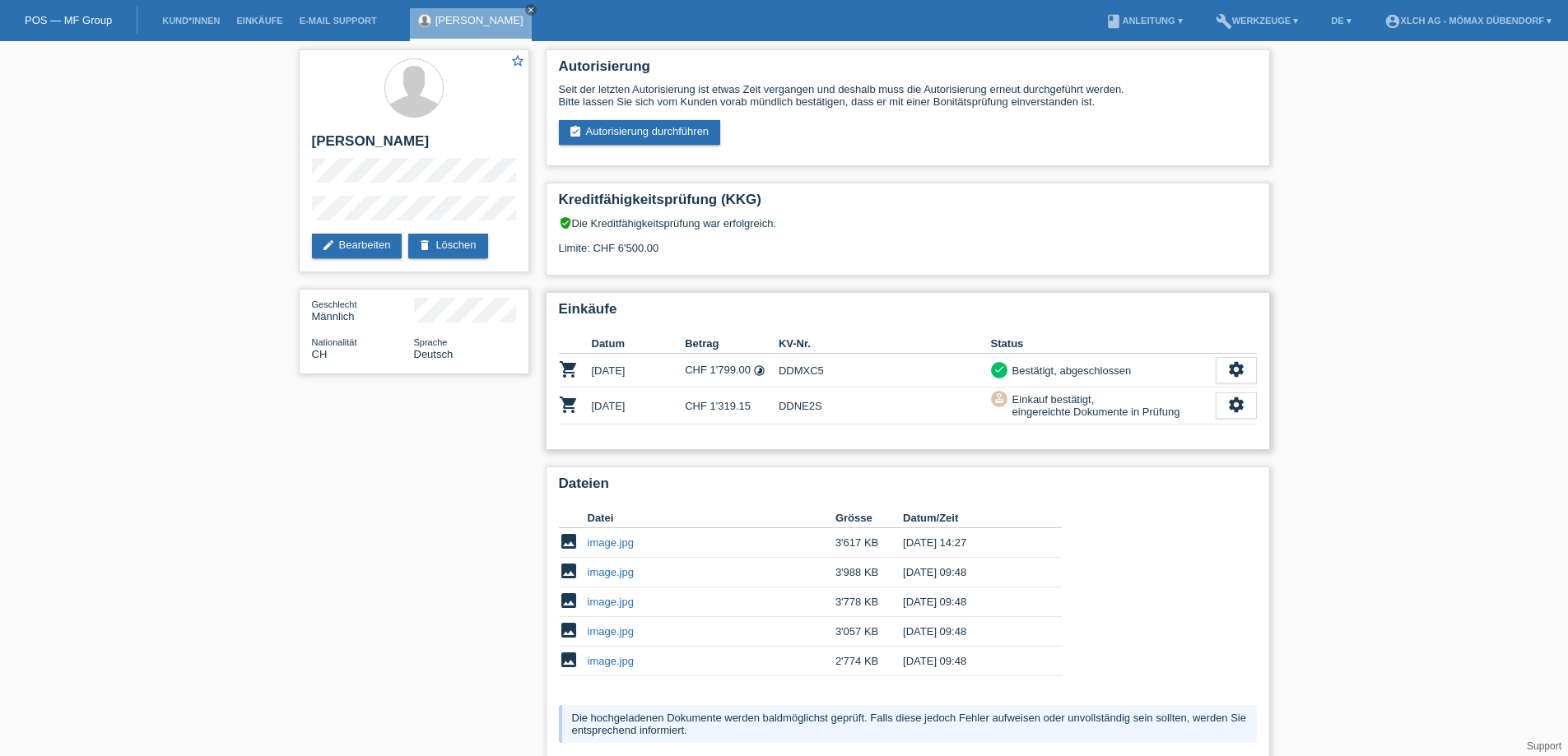
click at [806, 405] on td "DDNE2S" at bounding box center [884, 406] width 212 height 37
copy td "DDNE2S"
drag, startPoint x: 314, startPoint y: 141, endPoint x: 409, endPoint y: 142, distance: 95.0
click at [409, 142] on h2 "[PERSON_NAME]" at bounding box center [414, 146] width 204 height 25
copy h2 "[PERSON_NAME]"
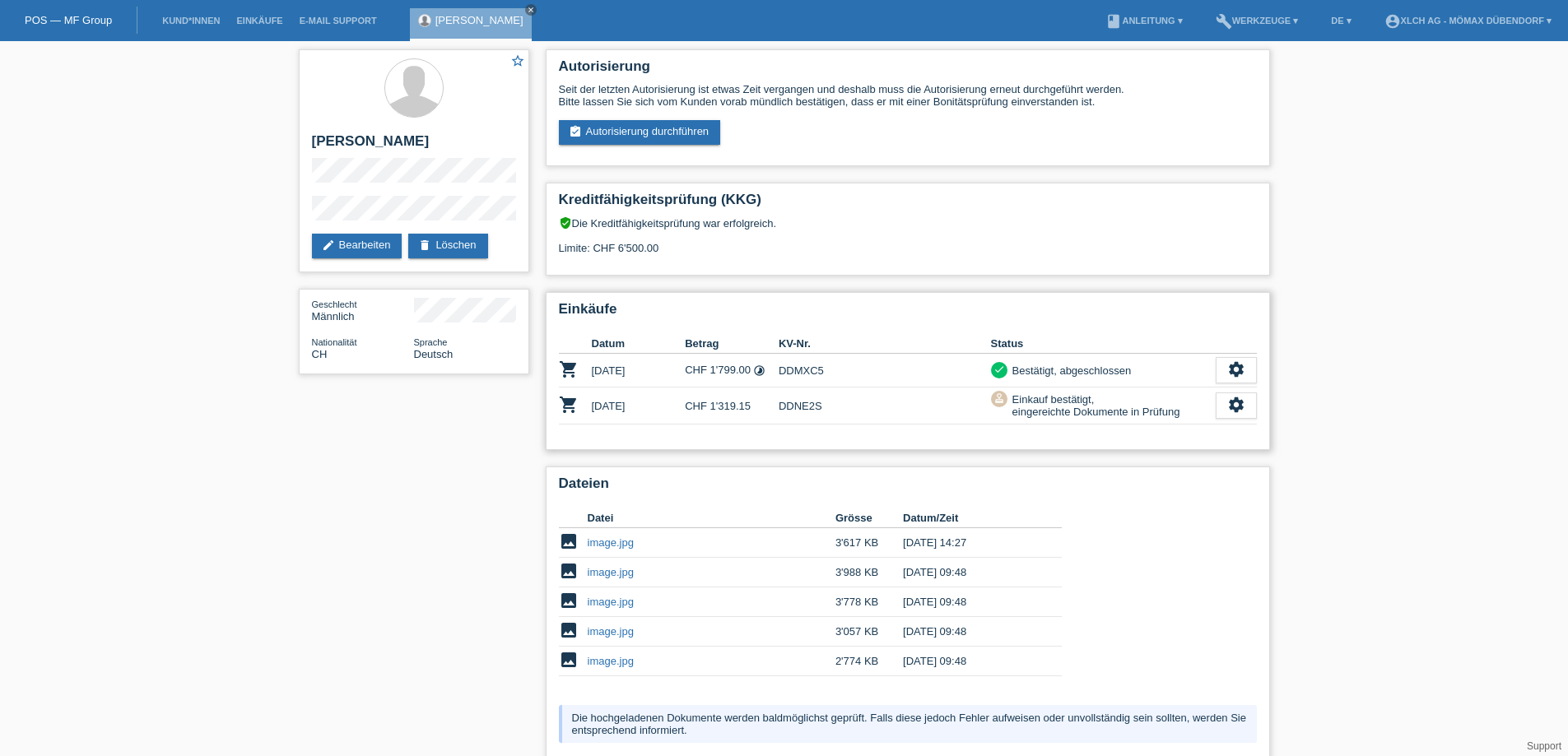
drag, startPoint x: 690, startPoint y: 406, endPoint x: 748, endPoint y: 404, distance: 58.0
click at [746, 403] on td "CHF 1'319.15" at bounding box center [731, 406] width 94 height 37
drag, startPoint x: 754, startPoint y: 407, endPoint x: 683, endPoint y: 407, distance: 71.0
click at [683, 407] on tr "shopping_cart 13.09.2025 CHF 1'319.15 DDNE2S approval Einkauf bestätigt, einger…" at bounding box center [907, 406] width 698 height 37
copy tr "CHF 1'319.15"
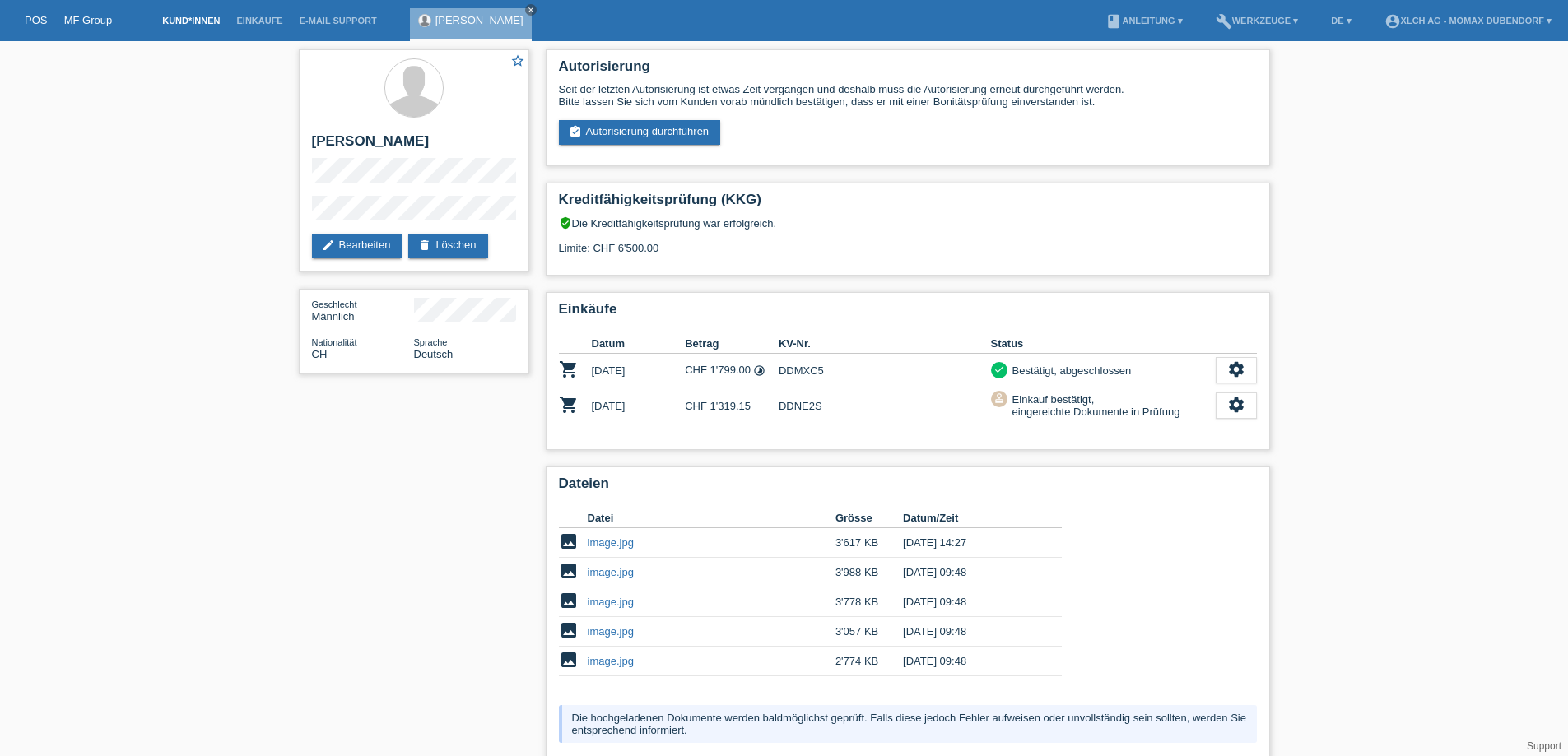
click at [195, 18] on link "Kund*innen" at bounding box center [191, 20] width 74 height 10
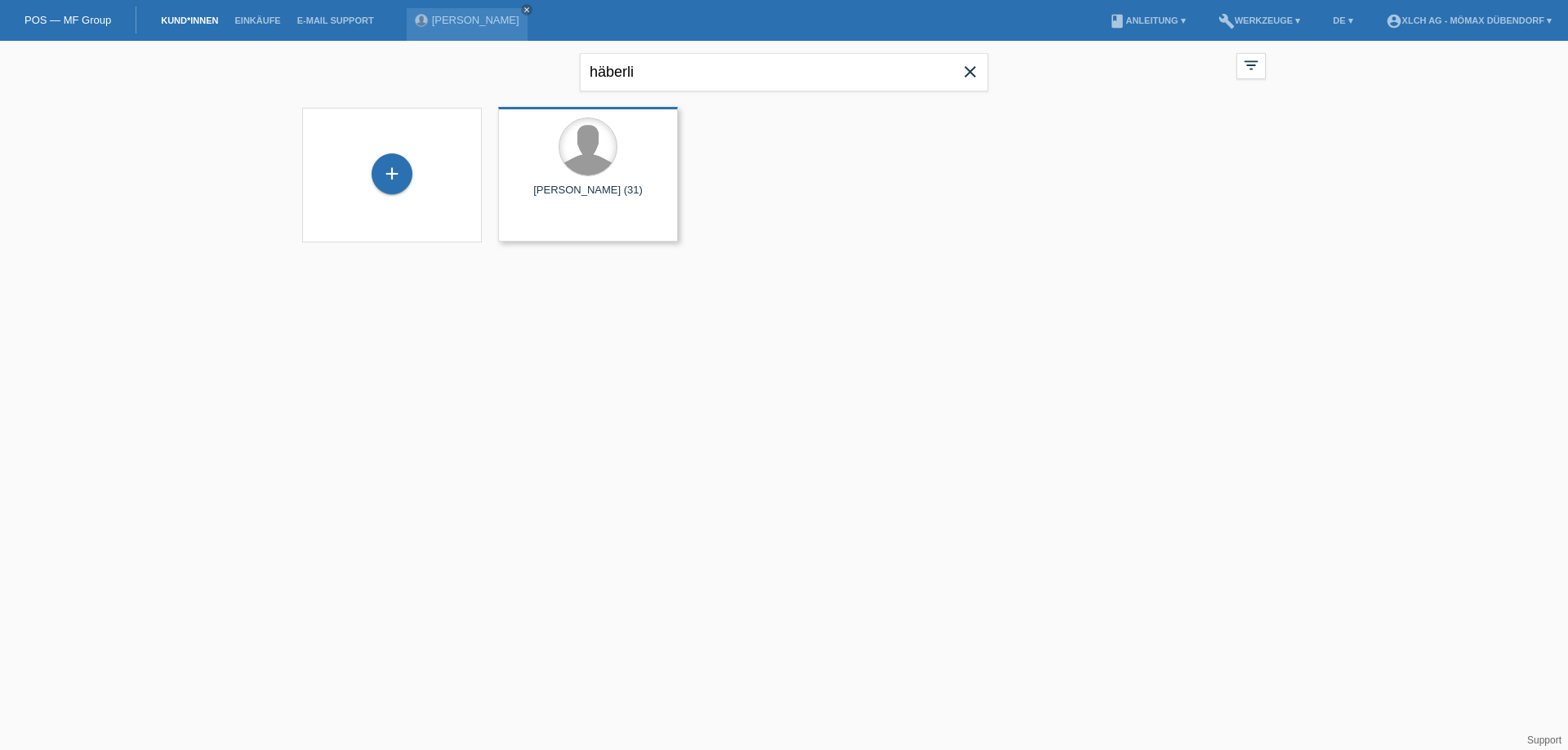
click at [599, 164] on div at bounding box center [587, 146] width 57 height 57
click at [555, 228] on span "Anzeigen" at bounding box center [545, 228] width 44 height 12
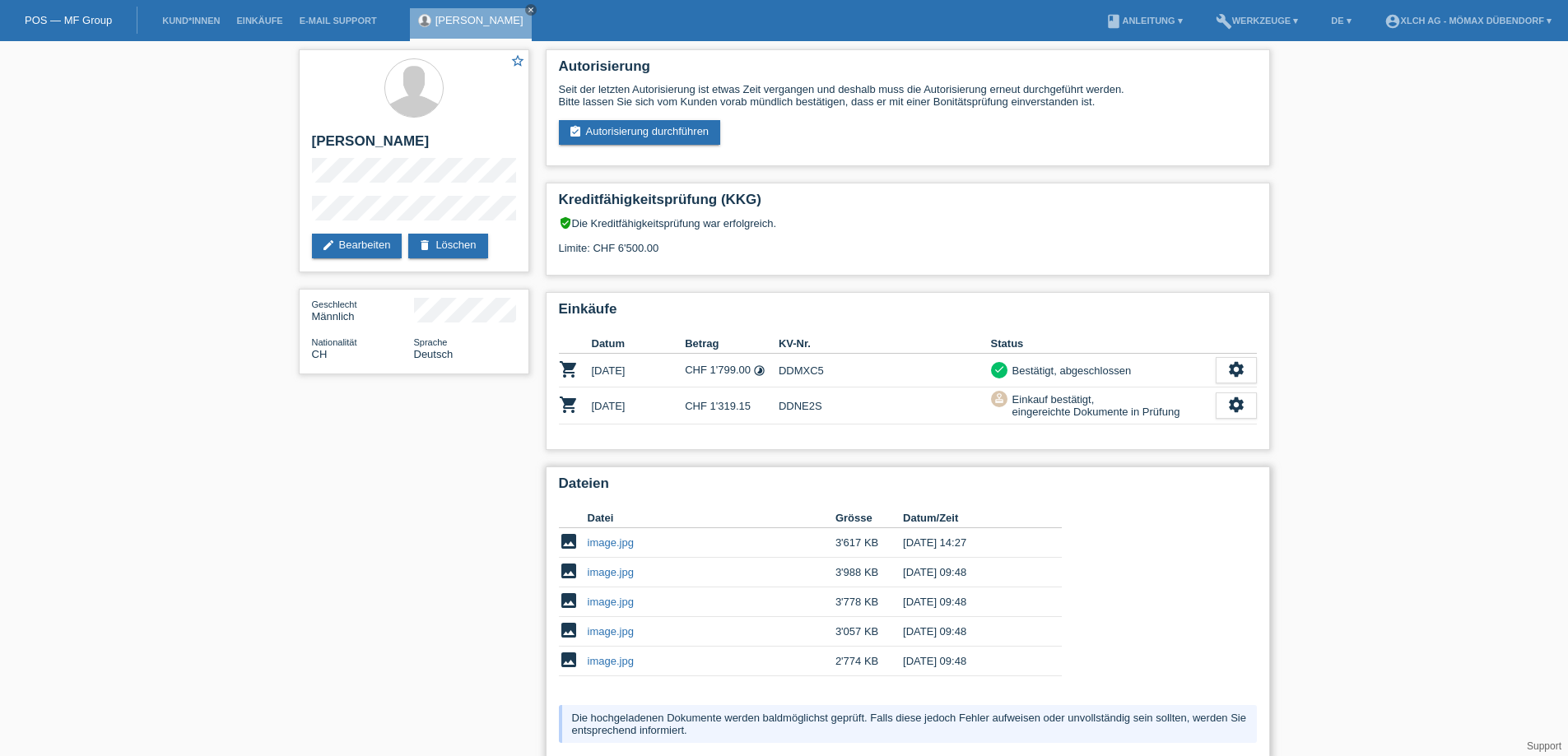
click at [619, 538] on link "image.jpg" at bounding box center [610, 543] width 46 height 12
click at [201, 18] on link "Kund*innen" at bounding box center [191, 20] width 74 height 10
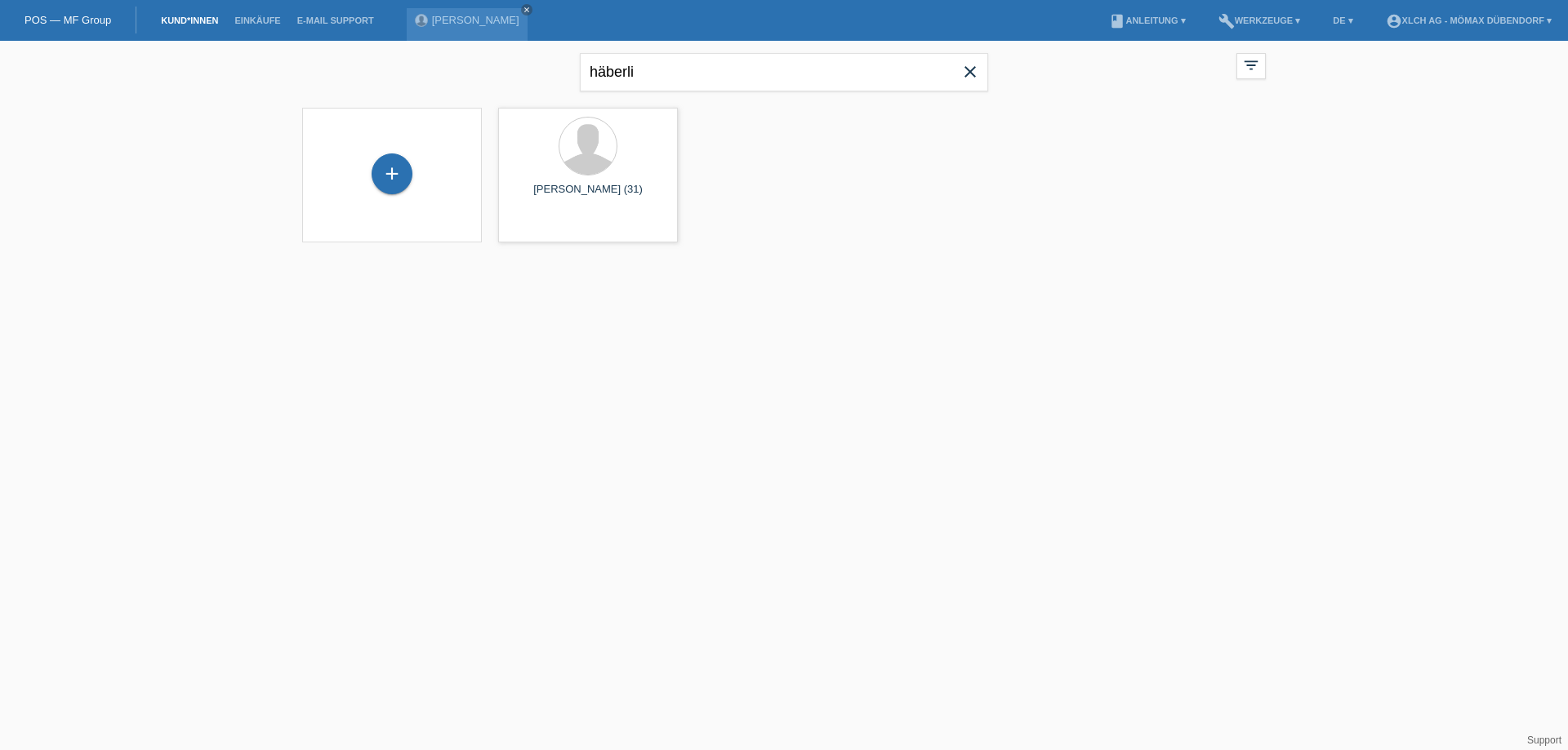
click at [65, 7] on div "POS — MF Group" at bounding box center [68, 19] width 136 height 27
click at [81, 18] on link "POS — MF Group" at bounding box center [68, 20] width 87 height 12
